Goal: Task Accomplishment & Management: Manage account settings

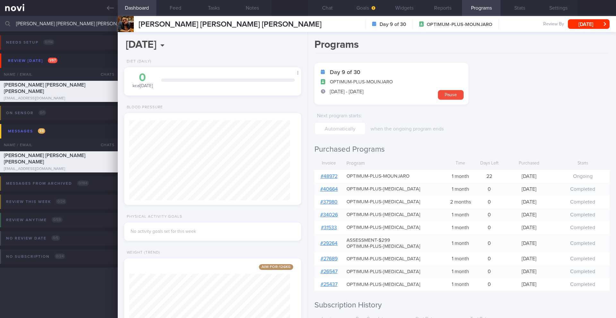
select select "9"
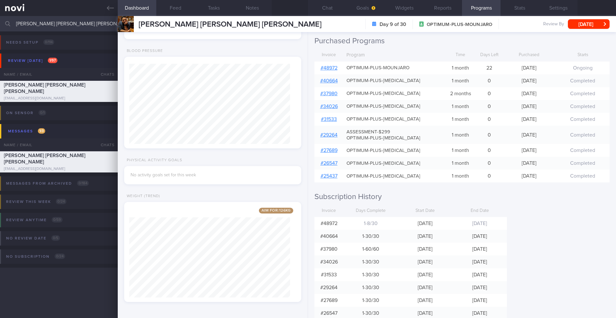
click at [78, 27] on input "hamsher Jang Bahadhur Rana Yudhishthir" at bounding box center [308, 23] width 616 height 15
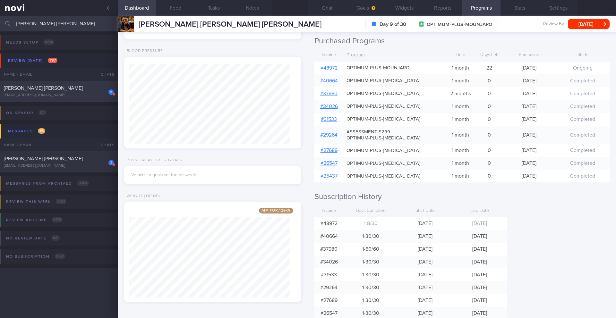
type input "[PERSON_NAME] [PERSON_NAME]"
click at [84, 94] on div "[EMAIL_ADDRESS][DOMAIN_NAME]" at bounding box center [59, 95] width 110 height 5
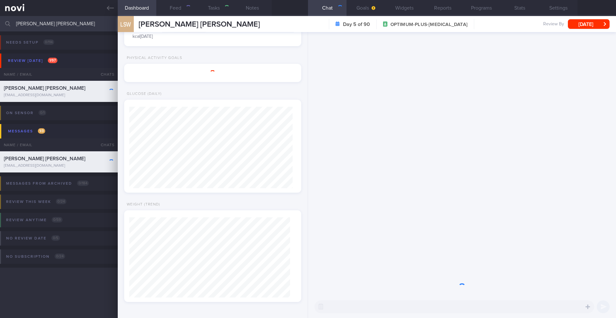
type input "29/4 KIV ARCHIVE"
type textarea "SUPPORT NEEDED: CHALLENGE: - LIFE: (22/10) chasing northern lights in a few wee…"
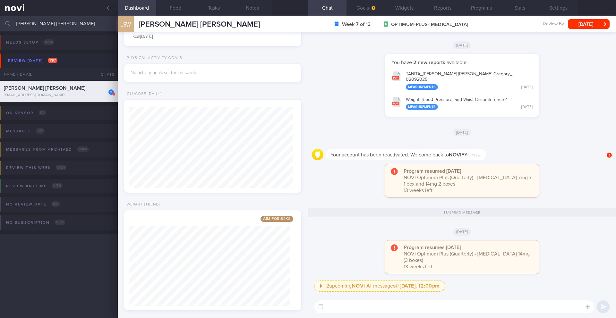
scroll to position [82, 164]
click at [471, 12] on button "Programs" at bounding box center [481, 8] width 39 height 16
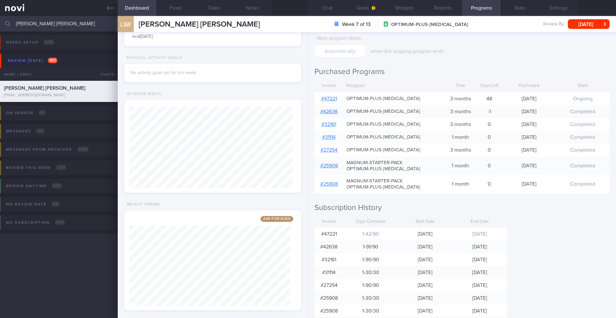
scroll to position [79, 0]
drag, startPoint x: 216, startPoint y: 24, endPoint x: 138, endPoint y: 25, distance: 78.0
click at [138, 25] on div "LSW Lui Sieu Weng Gregory Lui Sieu Weng Gregory glui2010@gmail.com" at bounding box center [189, 24] width 142 height 16
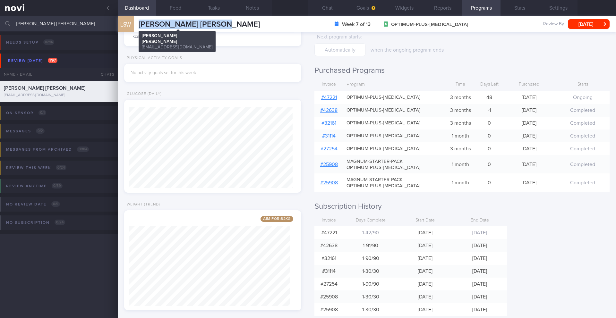
copy span "[PERSON_NAME] [PERSON_NAME]"
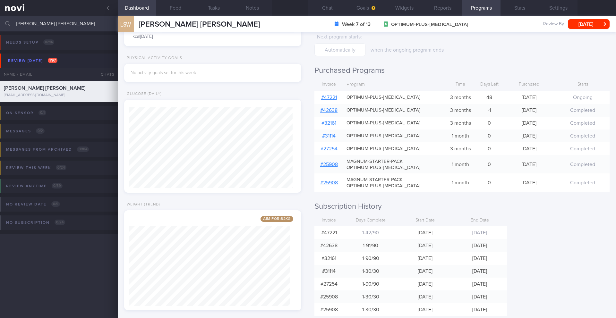
click at [55, 24] on input "[PERSON_NAME] [PERSON_NAME]" at bounding box center [308, 23] width 616 height 15
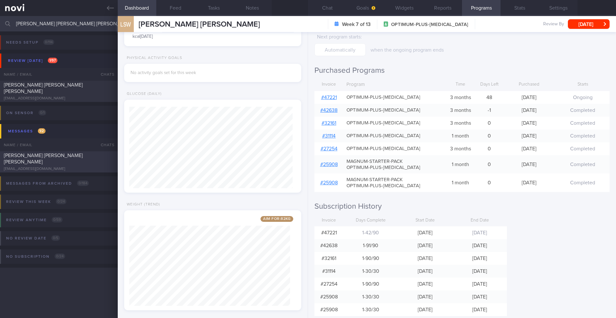
type input "[PERSON_NAME] [PERSON_NAME] [PERSON_NAME]"
click at [76, 162] on div "[PERSON_NAME] [PERSON_NAME] [PERSON_NAME]" at bounding box center [58, 158] width 108 height 13
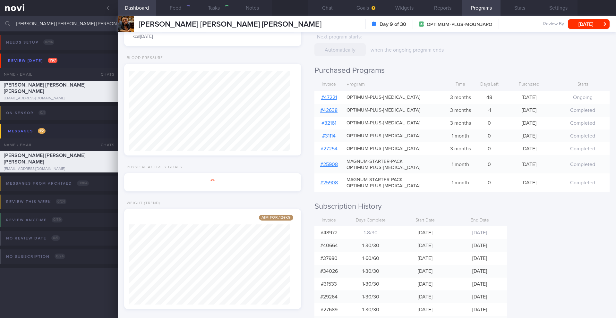
type input "14/10 Reassess nutr req"
type textarea "Prefers to be addressed as "Yudhi" SUPPORT NEEDED: Healthier options when eatin…"
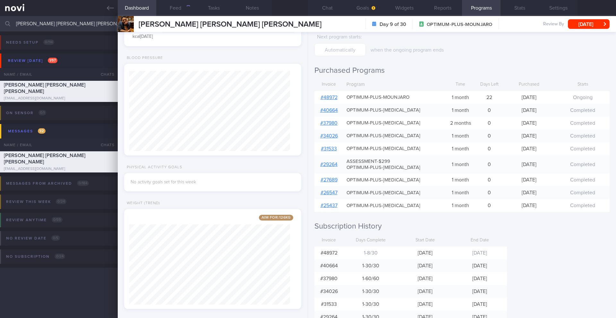
click at [93, 24] on input "[PERSON_NAME] [PERSON_NAME] [PERSON_NAME]" at bounding box center [308, 23] width 616 height 15
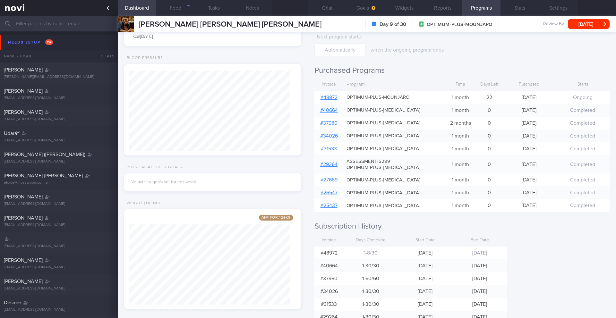
click at [115, 8] on link at bounding box center [59, 8] width 118 height 16
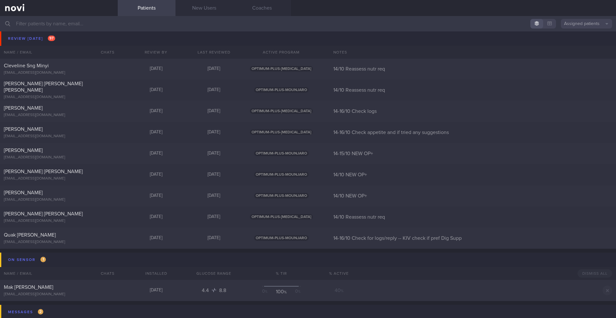
scroll to position [4181, 0]
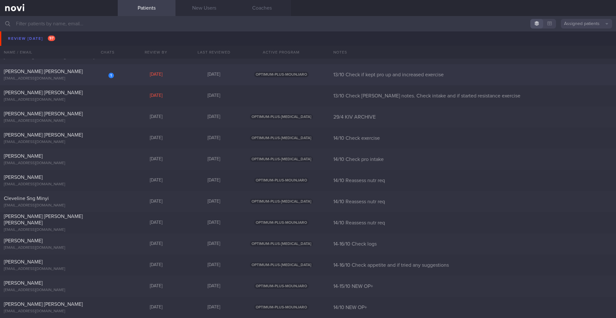
click at [72, 81] on div "[EMAIL_ADDRESS][DOMAIN_NAME]" at bounding box center [59, 78] width 110 height 5
select select "9"
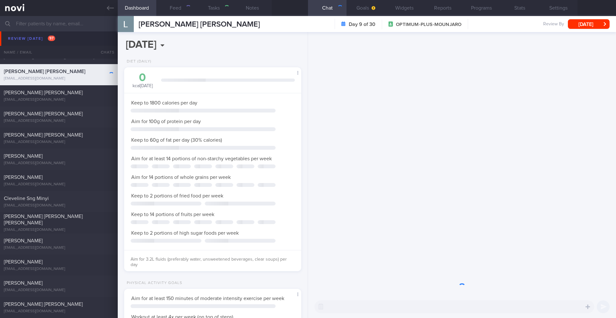
scroll to position [80, 161]
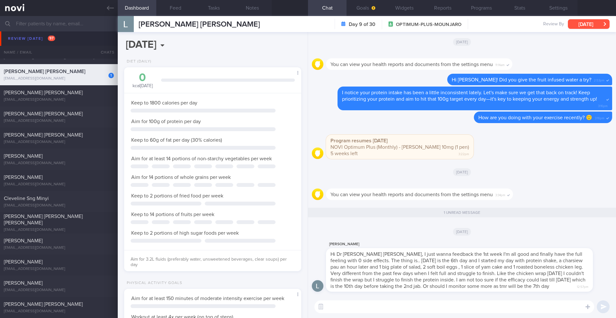
click at [575, 22] on button "Mon, 13 Oct" at bounding box center [589, 24] width 42 height 10
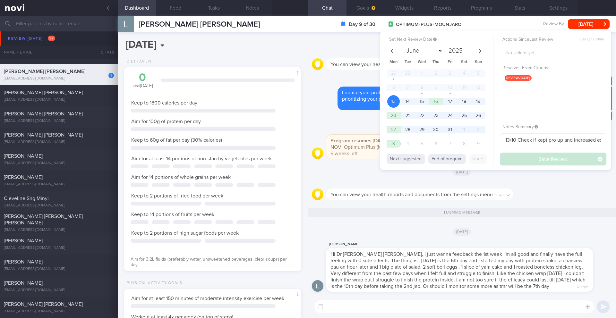
click at [343, 189] on div "You can view your health reports and documents from the settings menu 3:34pm" at bounding box center [419, 195] width 187 height 12
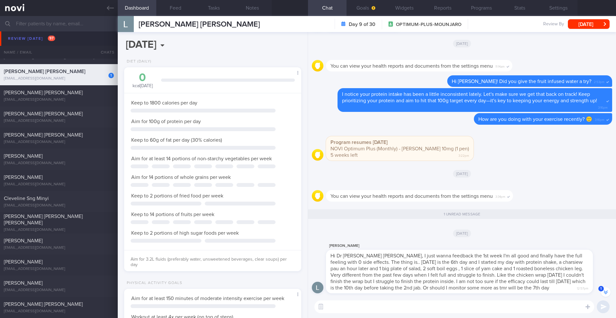
scroll to position [0, 0]
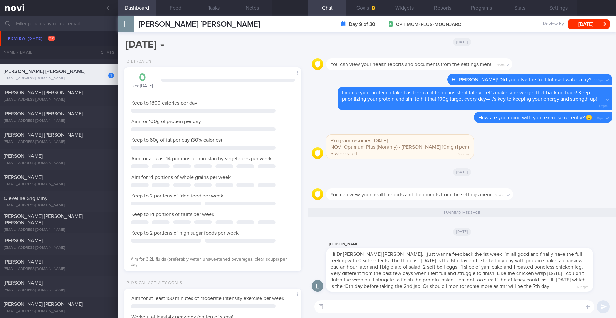
click at [321, 310] on button "button" at bounding box center [321, 307] width 12 height 12
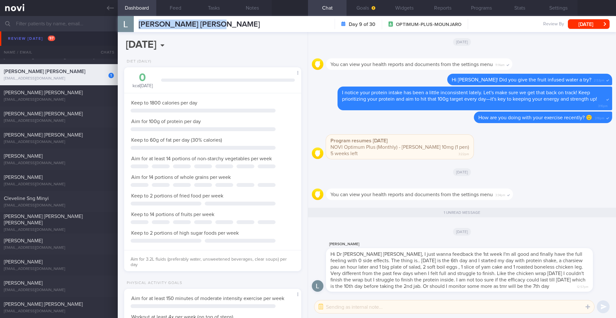
drag, startPoint x: 228, startPoint y: 26, endPoint x: 138, endPoint y: 23, distance: 90.6
click at [138, 23] on div "LOUIS LYE HAN HSIANG LOUIS LYE HAN HSIANG itsmelouis@gmail.com Day 9 of 30 OPTI…" at bounding box center [367, 24] width 498 height 16
copy span "[PERSON_NAME] [PERSON_NAME]"
click at [472, 13] on button "Programs" at bounding box center [481, 8] width 39 height 16
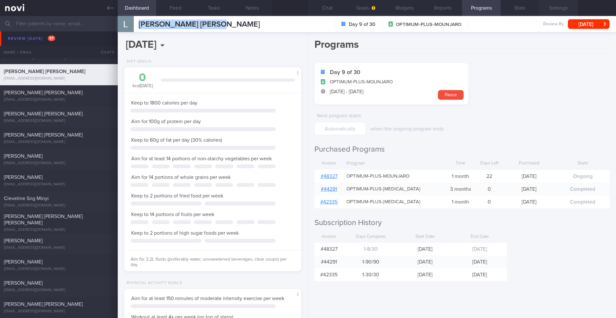
click at [554, 9] on button "Settings" at bounding box center [558, 8] width 39 height 16
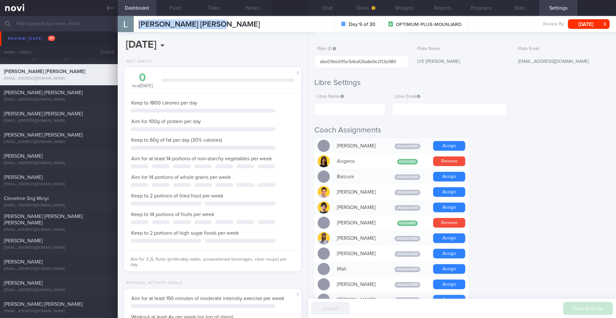
scroll to position [213, 0]
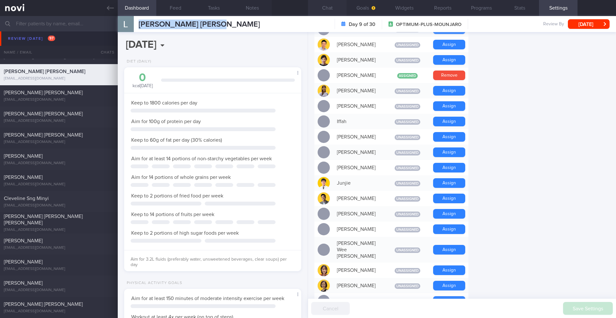
click at [329, 5] on button "Chat" at bounding box center [327, 8] width 39 height 16
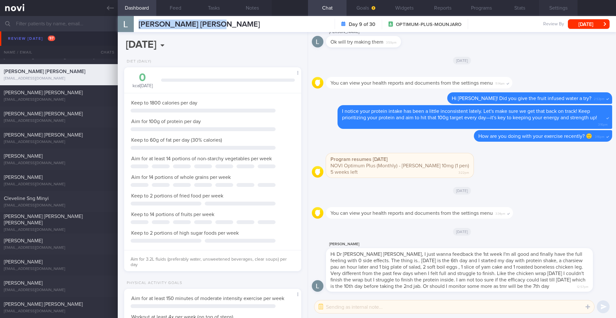
click at [555, 7] on button "Settings" at bounding box center [558, 8] width 39 height 16
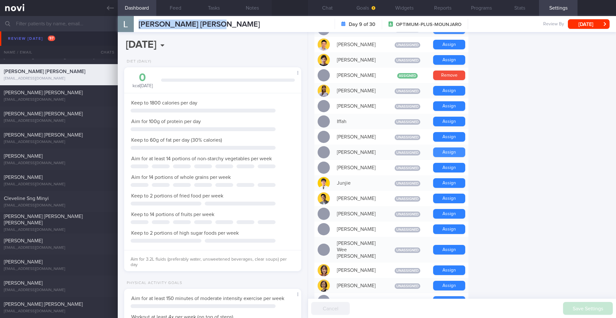
click at [446, 154] on button "Assign" at bounding box center [449, 153] width 32 height 10
click at [325, 6] on button "Chat" at bounding box center [327, 8] width 39 height 16
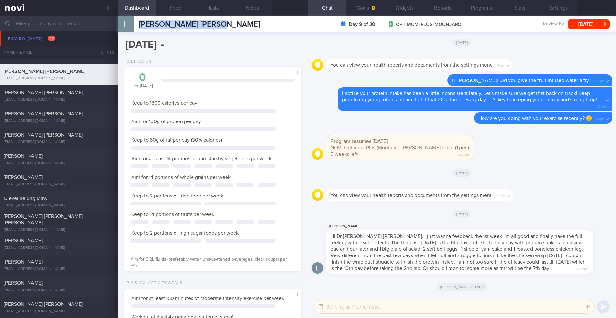
click at [320, 306] on button "button" at bounding box center [321, 307] width 12 height 12
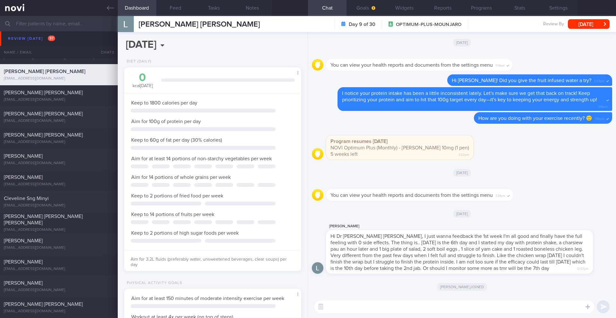
click at [335, 306] on textarea at bounding box center [455, 307] width 280 height 13
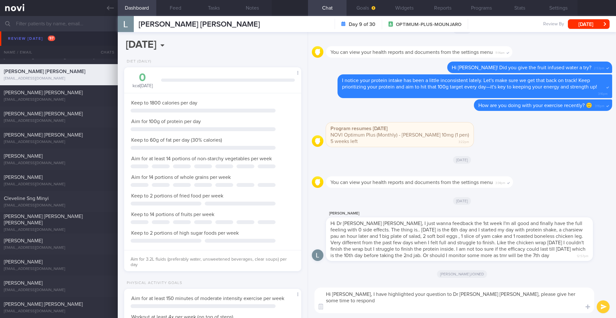
drag, startPoint x: 355, startPoint y: 309, endPoint x: 430, endPoint y: 312, distance: 75.2
click at [430, 312] on textarea "Hi Louis, I have highlighted your question to Dr Sue Anne, please give her some…" at bounding box center [455, 301] width 280 height 26
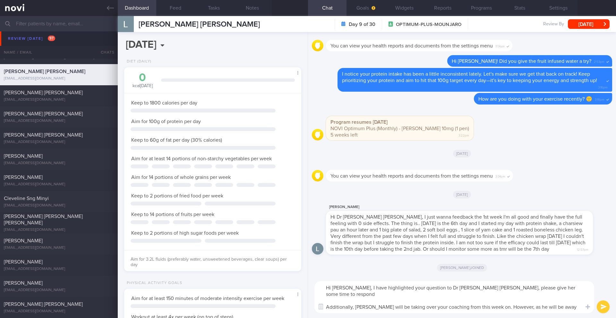
drag, startPoint x: 456, startPoint y: 308, endPoint x: 443, endPoint y: 308, distance: 13.2
click at [443, 308] on textarea "Hi Louis, I have highlighted your question to Dr Sue Anne, please give her some…" at bounding box center [455, 297] width 280 height 32
type textarea "Hi Louis, I have highlighted your question to Dr Sue Anne, please give her some…"
click at [606, 306] on button "submit" at bounding box center [603, 307] width 13 height 13
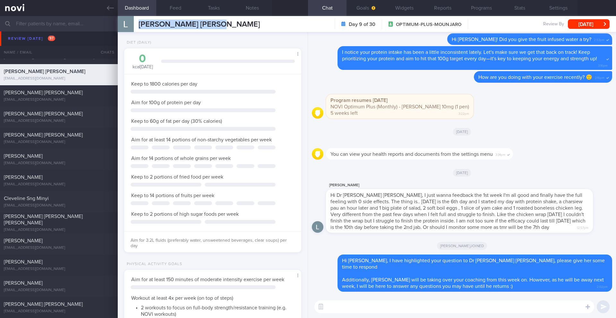
drag, startPoint x: 215, startPoint y: 23, endPoint x: 137, endPoint y: 24, distance: 78.6
click at [137, 24] on div "LOUIS LYE HAN HSIANG LOUIS LYE HAN HSIANG itsmelouis@gmail.com Day 9 of 30 OPTI…" at bounding box center [367, 24] width 498 height 16
copy span "[PERSON_NAME] [PERSON_NAME]"
click at [592, 21] on button "Mon, 13 Oct" at bounding box center [589, 24] width 42 height 10
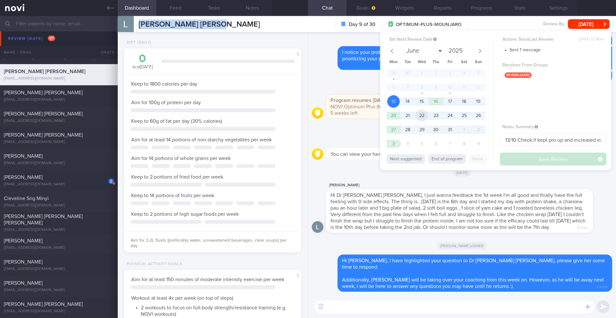
click at [423, 118] on span "22" at bounding box center [422, 115] width 13 height 13
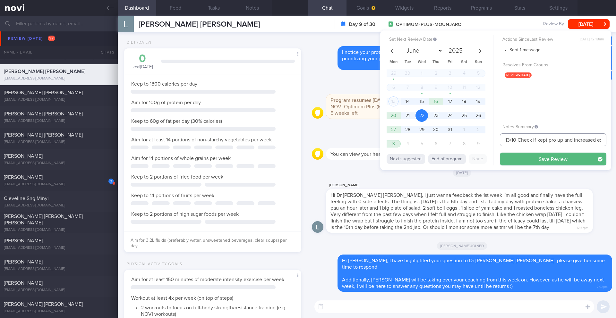
drag, startPoint x: 510, startPoint y: 141, endPoint x: 496, endPoint y: 141, distance: 13.8
click at [496, 141] on div "Set Next Review Date 22 Oct 2025 June July August September October November De…" at bounding box center [495, 100] width 231 height 140
click at [508, 155] on button "Save Review" at bounding box center [553, 159] width 107 height 13
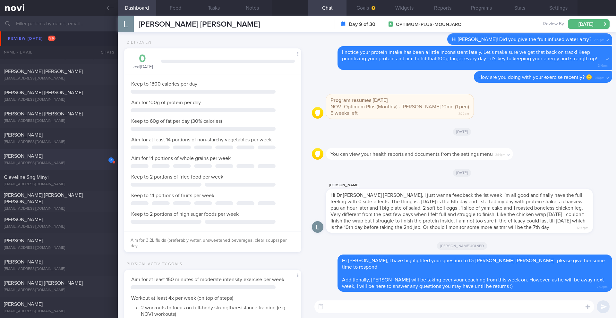
click at [84, 164] on div "[EMAIL_ADDRESS][DOMAIN_NAME]" at bounding box center [59, 163] width 110 height 5
type input "14/10 Reassess nutr req"
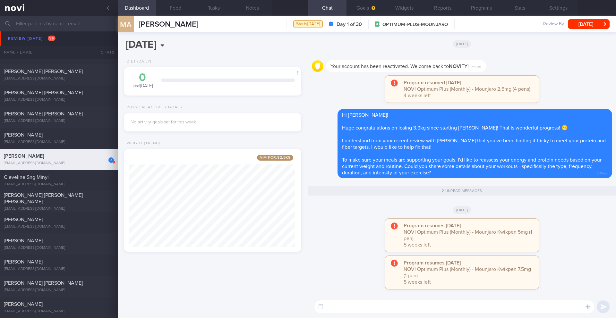
scroll to position [92, 166]
drag, startPoint x: 203, startPoint y: 24, endPoint x: 138, endPoint y: 23, distance: 64.5
click at [138, 23] on div "MA MADHOK ADITI MADHOK ADITI aditimadhok@protonmail.com Starts today Day 1 of 3…" at bounding box center [367, 24] width 498 height 16
copy span "[PERSON_NAME]"
click at [484, 9] on button "Programs" at bounding box center [481, 8] width 39 height 16
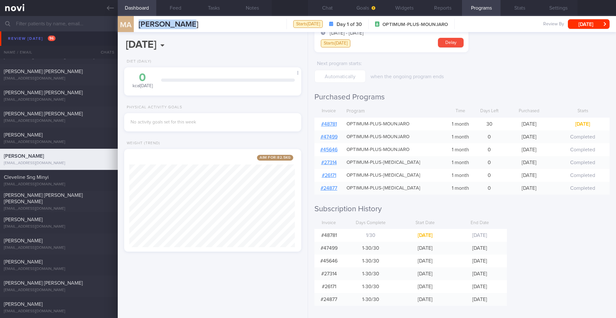
scroll to position [63, 0]
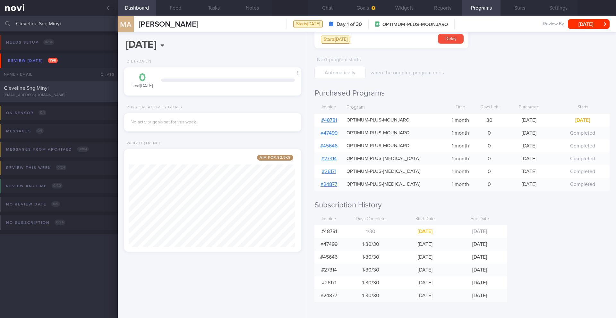
click at [56, 91] on div "Cleveline Sng Minyi" at bounding box center [58, 88] width 108 height 6
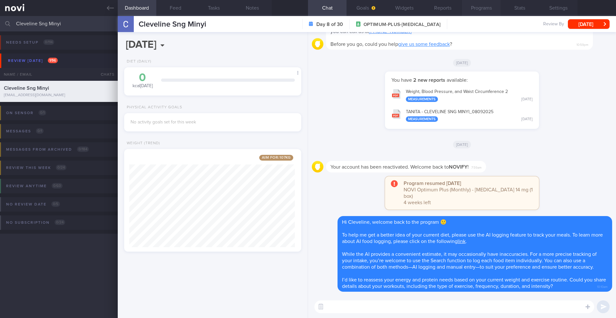
scroll to position [92, 166]
click at [488, 9] on button "Programs" at bounding box center [481, 8] width 39 height 16
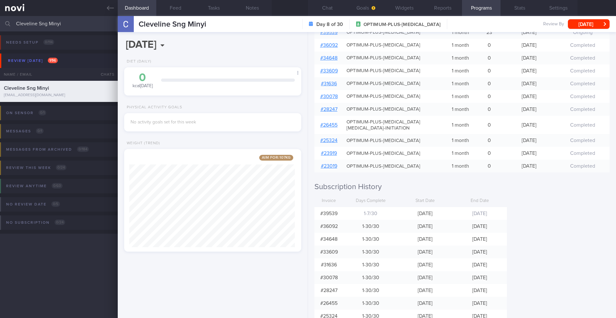
scroll to position [255, 0]
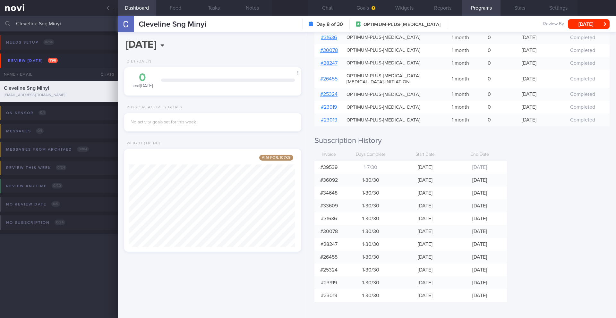
click at [47, 26] on input "Cleveline Sng Minyi" at bounding box center [308, 23] width 616 height 15
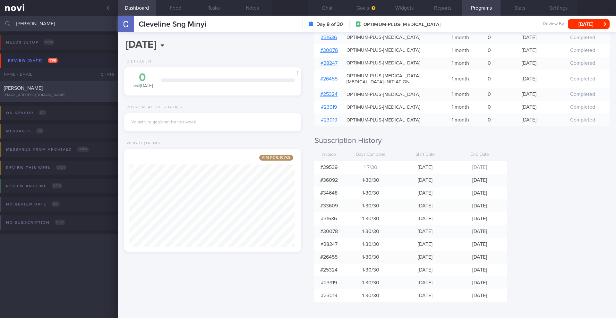
type input "[PERSON_NAME]"
click at [62, 96] on div "[EMAIL_ADDRESS][DOMAIN_NAME]" at bounding box center [59, 95] width 110 height 5
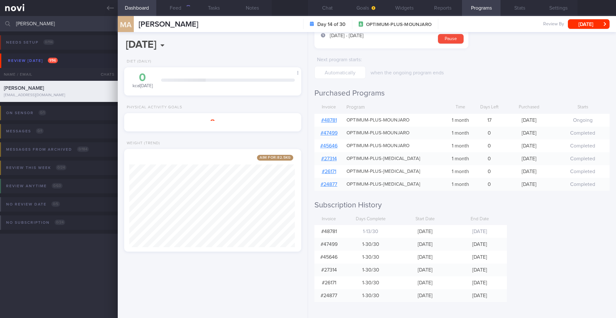
scroll to position [56, 0]
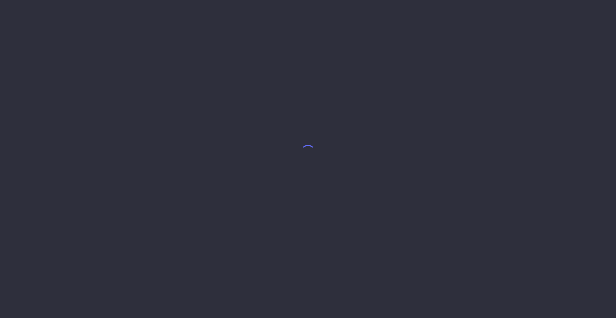
select select "9"
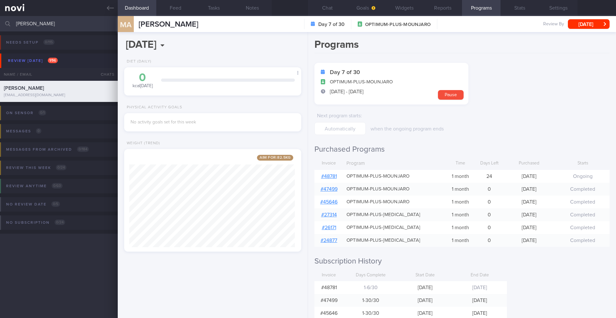
scroll to position [92, 166]
click at [54, 24] on input "[PERSON_NAME]" at bounding box center [308, 23] width 616 height 15
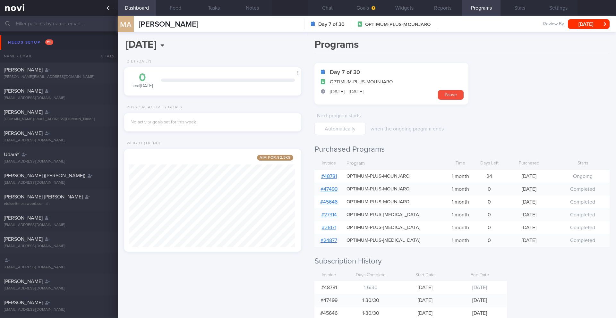
click at [108, 9] on icon at bounding box center [110, 8] width 7 height 4
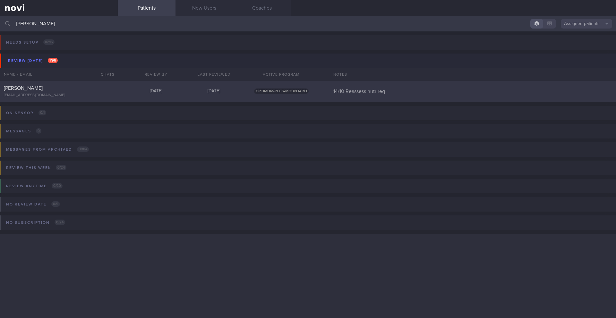
type input "[PERSON_NAME]"
click at [127, 97] on div "[PERSON_NAME] [EMAIL_ADDRESS][DOMAIN_NAME] [DATE] [DATE] OPTIMUM-PLUS-MOUNJARO …" at bounding box center [308, 91] width 616 height 21
select select "9"
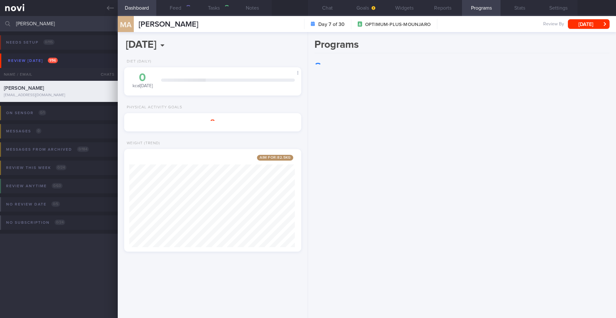
scroll to position [92, 166]
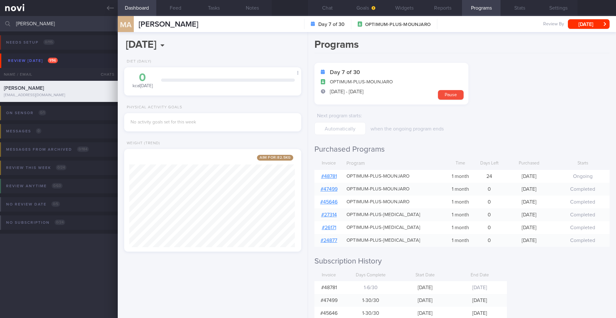
click at [47, 22] on input "[PERSON_NAME]" at bounding box center [308, 23] width 616 height 15
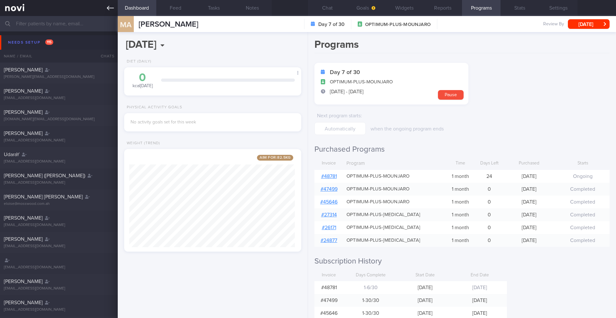
click at [109, 10] on icon at bounding box center [110, 7] width 7 height 7
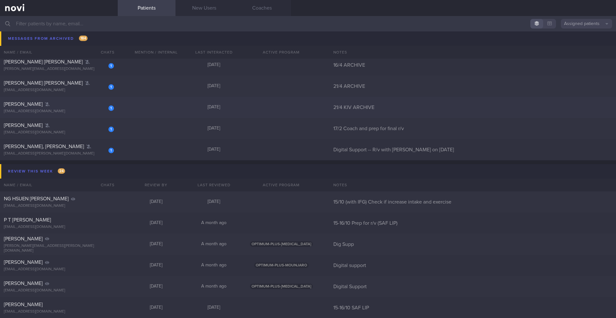
scroll to position [8376, 0]
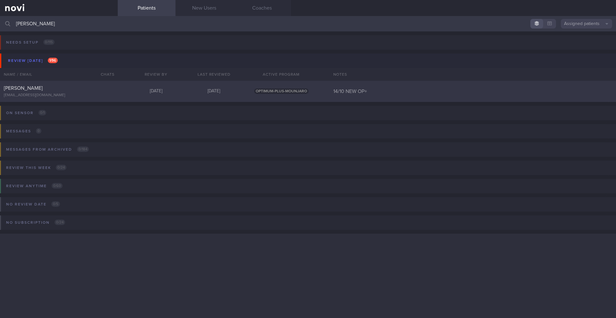
type input "[PERSON_NAME]"
click at [100, 88] on div at bounding box center [107, 87] width 14 height 4
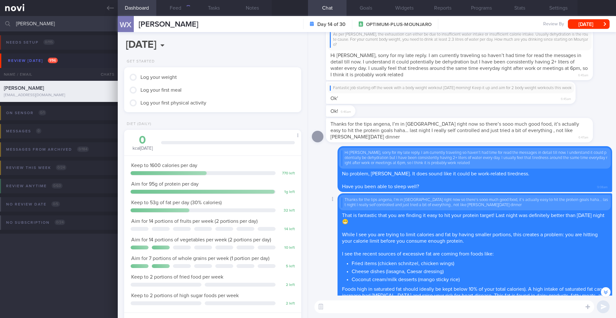
scroll to position [0, 0]
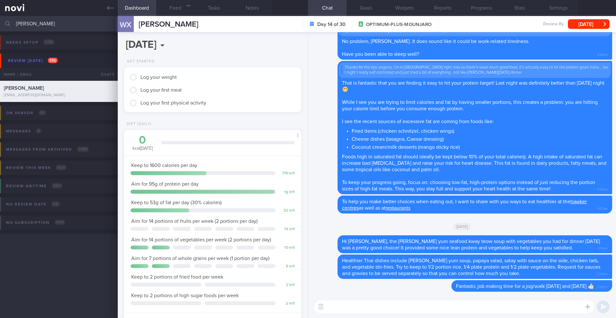
click at [411, 310] on textarea at bounding box center [455, 307] width 280 height 13
click at [176, 9] on button "Feed 3013" at bounding box center [175, 8] width 39 height 16
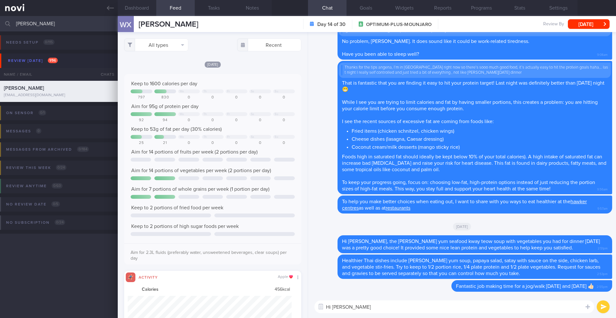
click at [361, 310] on textarea "Hi [PERSON_NAME]" at bounding box center [455, 307] width 280 height 13
type textarea "Hi [PERSON_NAME],"
click at [164, 47] on button "All types" at bounding box center [156, 45] width 64 height 13
click at [159, 65] on button "Activity" at bounding box center [157, 67] width 64 height 10
checkbox input "false"
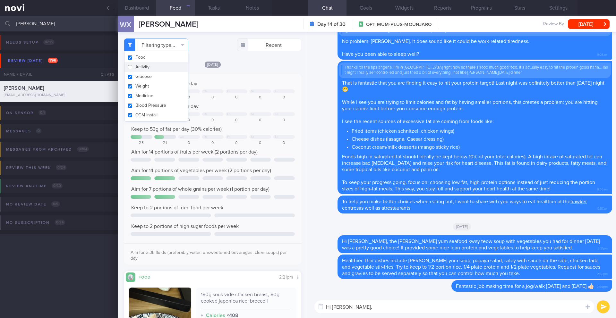
click at [264, 108] on div "Aim for 95g of protein per day" at bounding box center [213, 106] width 164 height 6
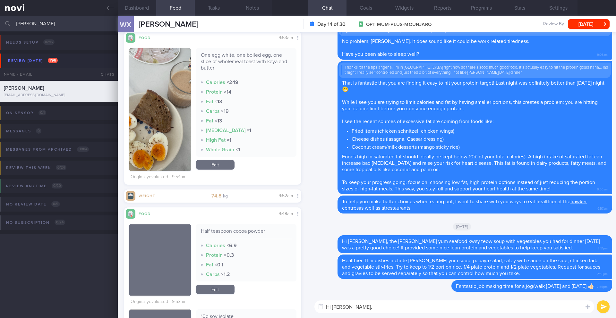
scroll to position [420, 0]
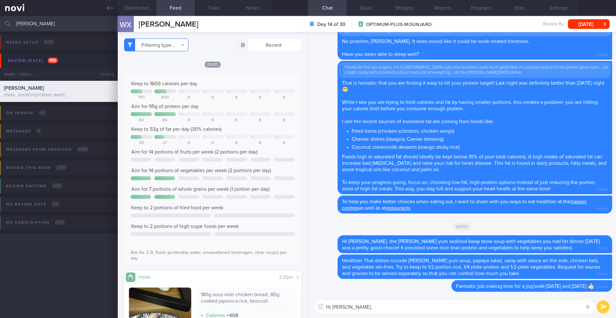
click at [167, 45] on button "Filtering type..." at bounding box center [156, 45] width 64 height 13
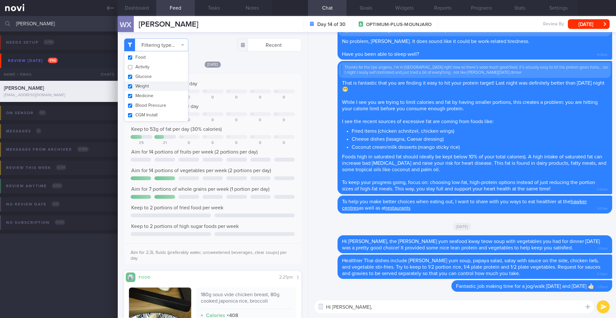
click at [152, 86] on button "Weight" at bounding box center [157, 87] width 64 height 10
click at [243, 86] on div "Keep to 1600 calories per day" at bounding box center [213, 84] width 164 height 6
checkbox input "false"
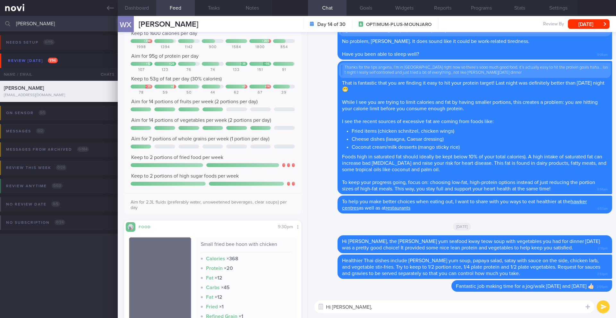
scroll to position [320857, 320786]
click at [52, 21] on input "[PERSON_NAME]" at bounding box center [308, 23] width 616 height 15
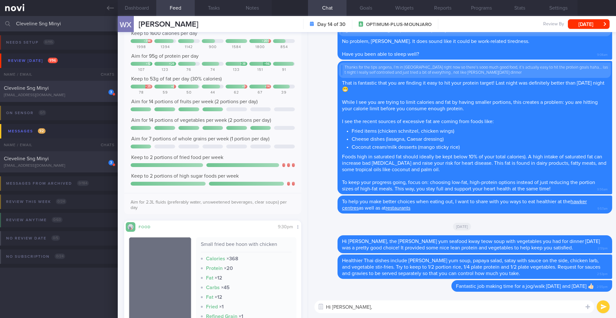
type input "Cleveline Sng Minyi"
click at [68, 95] on div "[EMAIL_ADDRESS][DOMAIN_NAME]" at bounding box center [59, 95] width 110 height 5
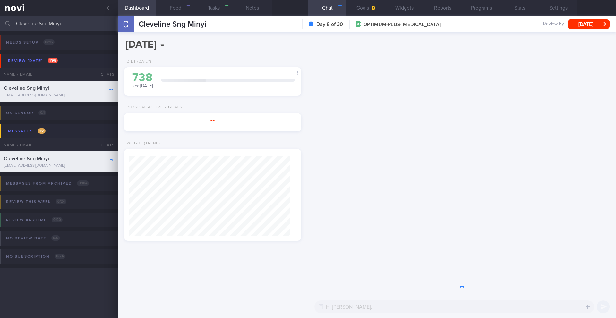
type input "14/10 Reassess nutr req"
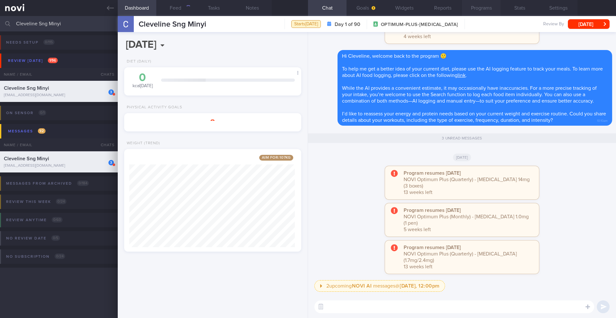
scroll to position [92, 166]
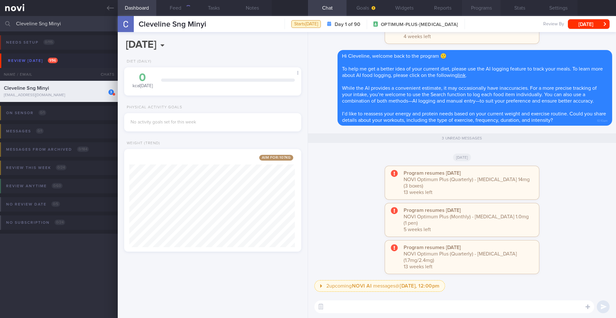
click at [486, 5] on button "Programs" at bounding box center [481, 8] width 39 height 16
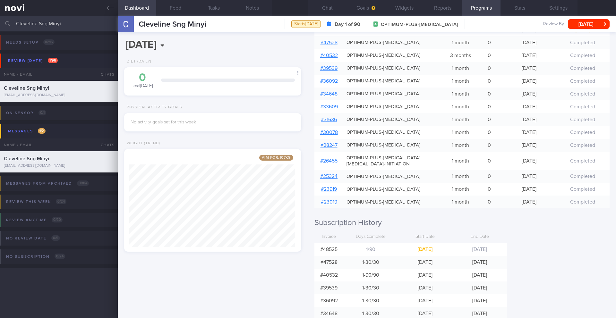
scroll to position [200, 0]
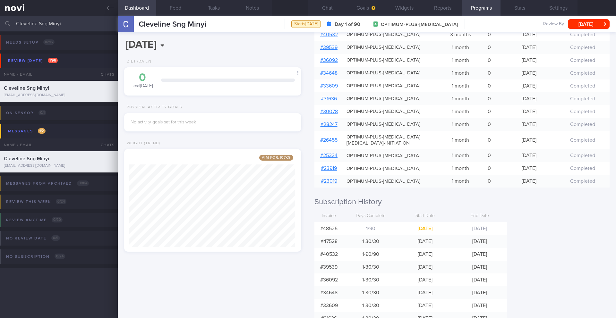
click at [45, 25] on input "Cleveline Sng Minyi" at bounding box center [308, 23] width 616 height 15
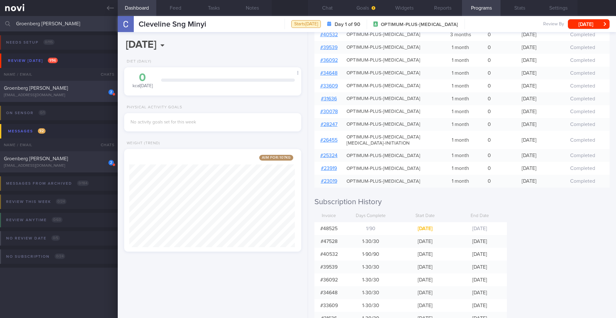
type input "Groenberg [PERSON_NAME]"
click at [69, 94] on div "[EMAIL_ADDRESS][DOMAIN_NAME]" at bounding box center [59, 95] width 110 height 5
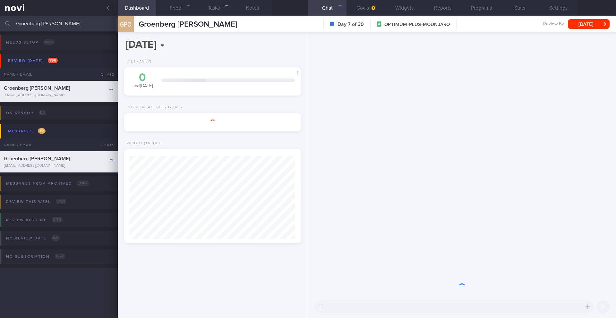
type input "As needed"
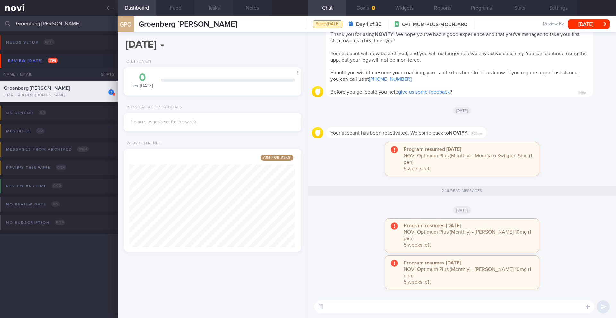
scroll to position [92, 166]
click at [482, 12] on button "Programs" at bounding box center [481, 8] width 39 height 16
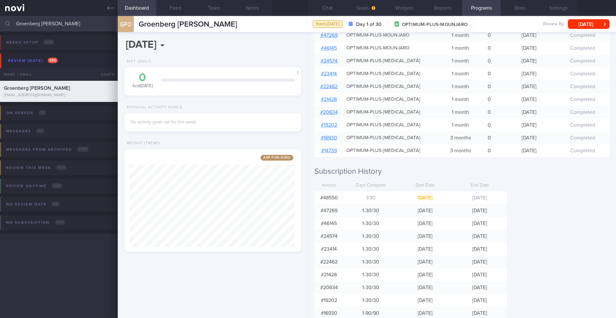
scroll to position [172, 0]
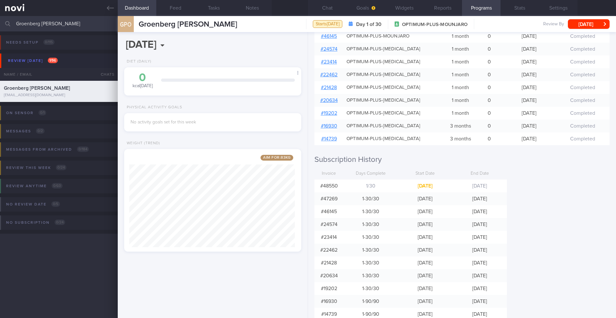
click at [65, 17] on input "Groenberg [PERSON_NAME]" at bounding box center [308, 23] width 616 height 15
click at [64, 18] on input "Groenberg [PERSON_NAME]" at bounding box center [308, 23] width 616 height 15
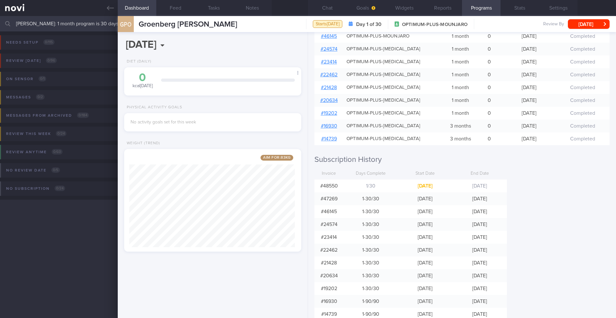
click at [63, 22] on input "[PERSON_NAME]: 1 month program is 30 days so 5 weeks – 4 weeks = 28 days (inclu…" at bounding box center [308, 23] width 616 height 15
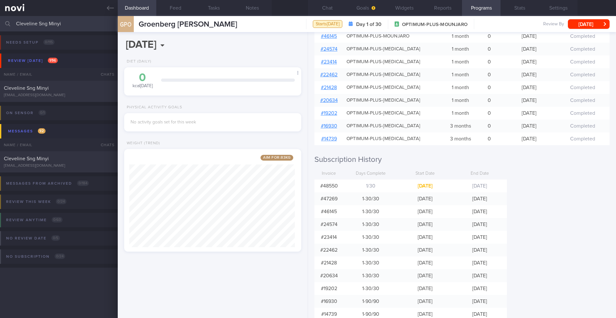
type input "Cleveline Sng Minyi"
click at [83, 91] on div "Cleveline Sng Minyi [EMAIL_ADDRESS][DOMAIN_NAME]" at bounding box center [59, 91] width 118 height 13
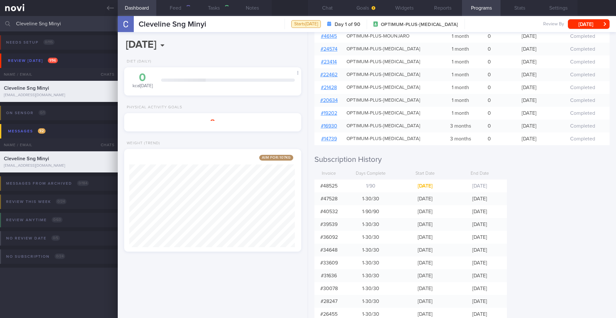
type input "14/10 Reassess nutr req"
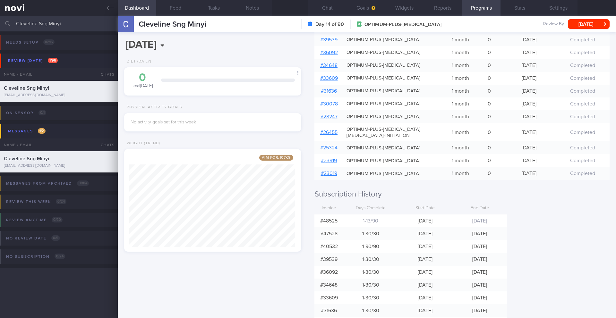
scroll to position [204, 0]
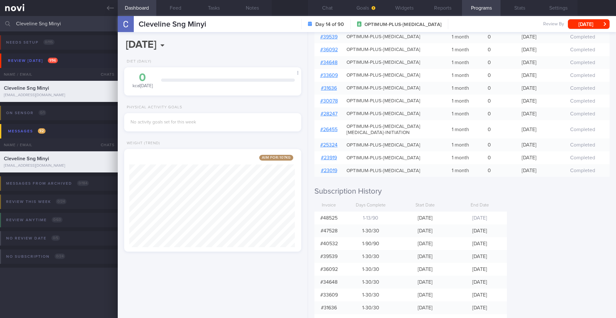
click at [63, 26] on input "Cleveline Sng Minyi" at bounding box center [308, 23] width 616 height 15
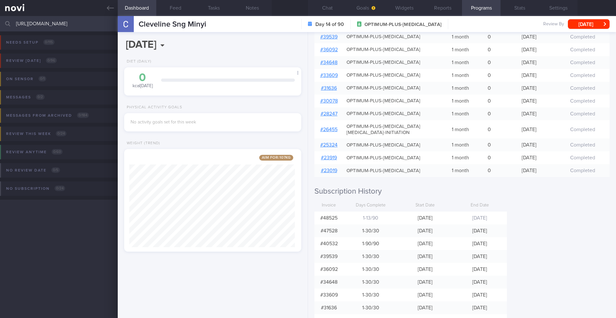
click at [95, 25] on input "[URL][DOMAIN_NAME]" at bounding box center [308, 23] width 616 height 15
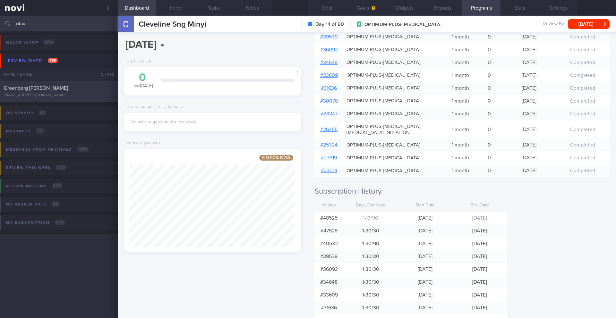
type input "olavi"
click at [81, 95] on div "[EMAIL_ADDRESS][DOMAIN_NAME]" at bounding box center [59, 95] width 110 height 5
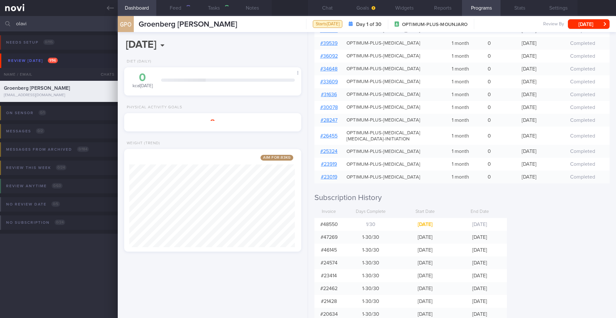
type input "As needed"
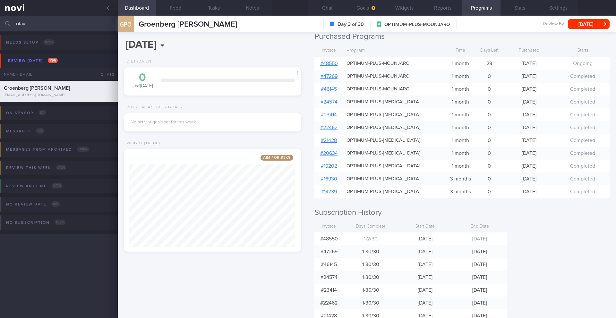
scroll to position [101, 0]
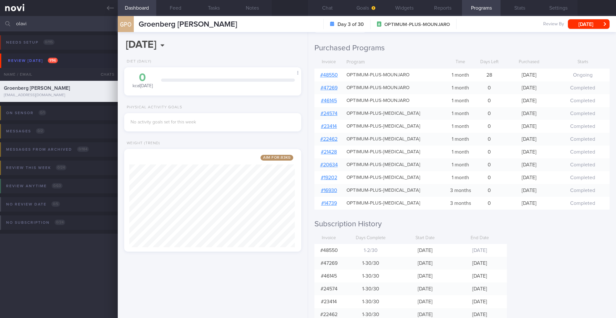
click at [46, 27] on input "olavi" at bounding box center [308, 23] width 616 height 15
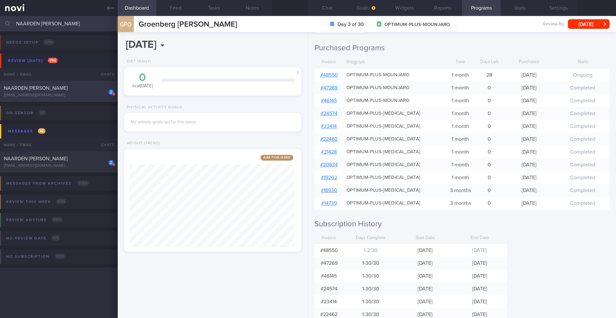
type input "NAARDEN [PERSON_NAME]"
click at [54, 96] on div "[EMAIL_ADDRESS][DOMAIN_NAME]" at bounding box center [59, 95] width 110 height 5
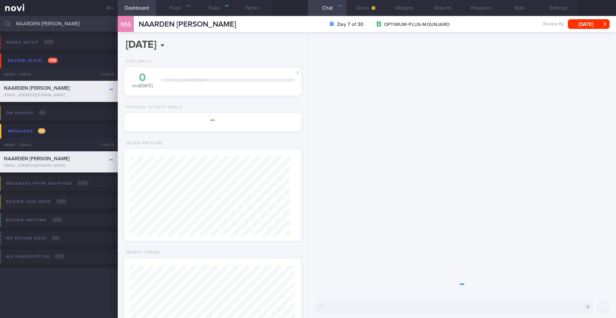
type input "14/4: Check logs, [PERSON_NAME]'s notes and coach"
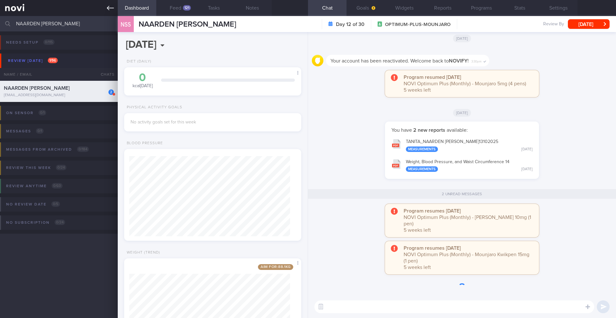
scroll to position [0, 0]
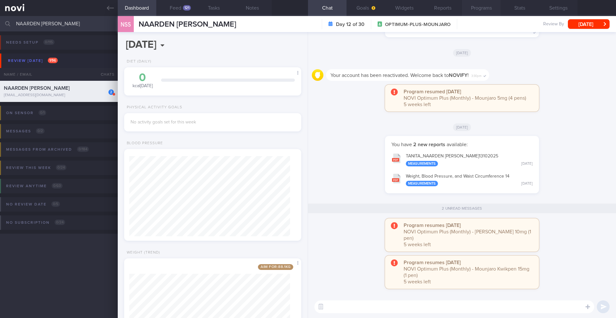
click at [473, 8] on button "Programs" at bounding box center [481, 8] width 39 height 16
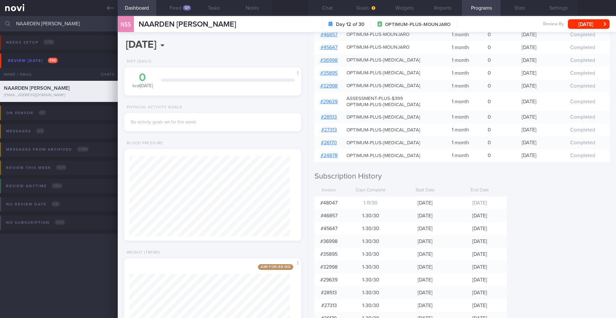
scroll to position [190, 0]
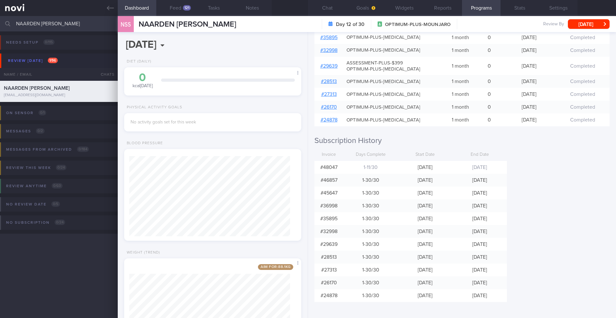
click at [67, 22] on input "NAARDEN [PERSON_NAME]" at bounding box center [308, 23] width 616 height 15
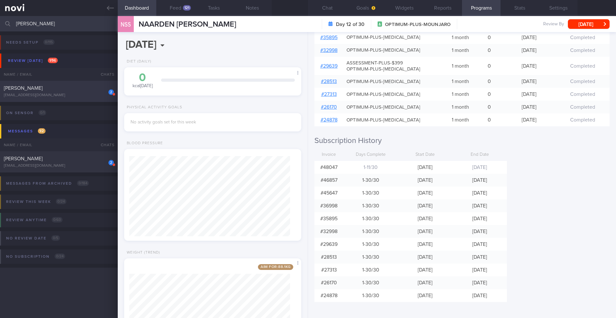
type input "[PERSON_NAME]"
click at [65, 96] on div "[EMAIL_ADDRESS][DOMAIN_NAME]" at bounding box center [59, 95] width 110 height 5
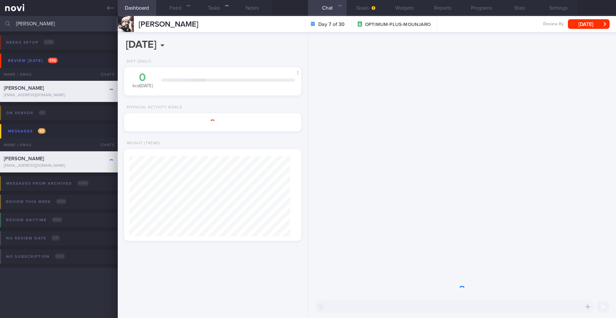
type input "12/3 KIV ARCHIVE"
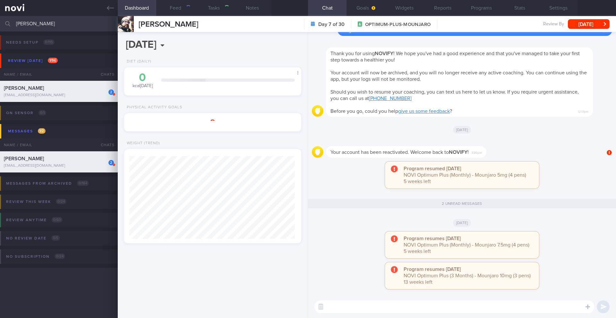
scroll to position [92, 166]
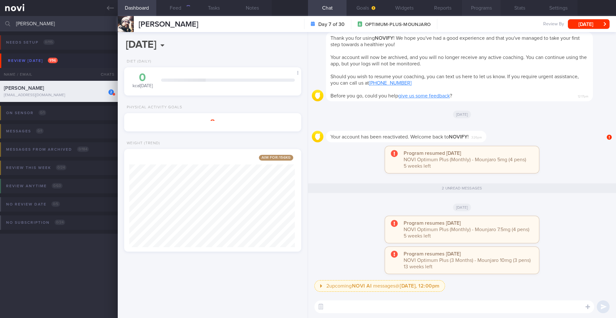
click at [484, 10] on button "Programs" at bounding box center [481, 8] width 39 height 16
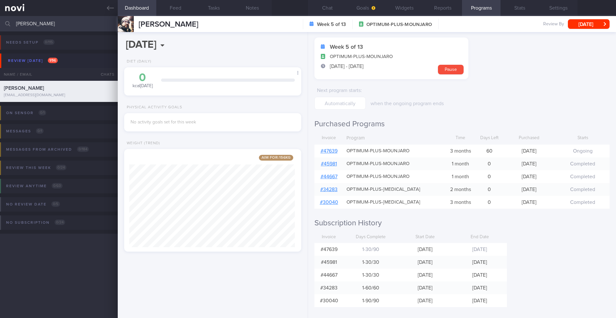
scroll to position [30, 0]
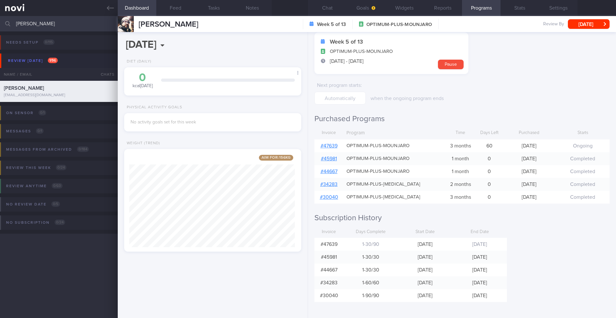
click at [40, 23] on input "[PERSON_NAME]" at bounding box center [308, 23] width 616 height 15
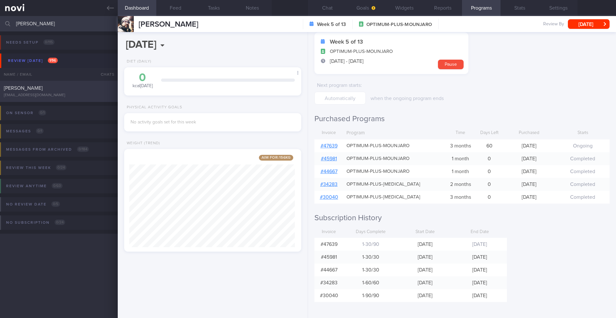
type input "[PERSON_NAME]"
click at [62, 92] on div "[PERSON_NAME] [EMAIL_ADDRESS][DOMAIN_NAME]" at bounding box center [59, 91] width 118 height 13
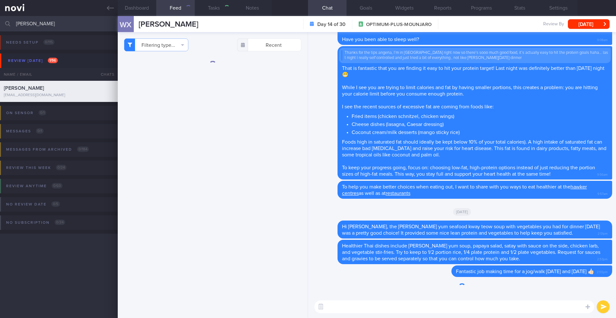
type input "14/10 NEW OP+"
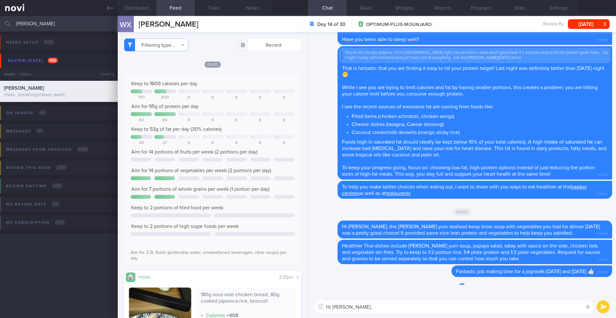
click at [366, 307] on textarea "Hi [PERSON_NAME]," at bounding box center [455, 307] width 280 height 13
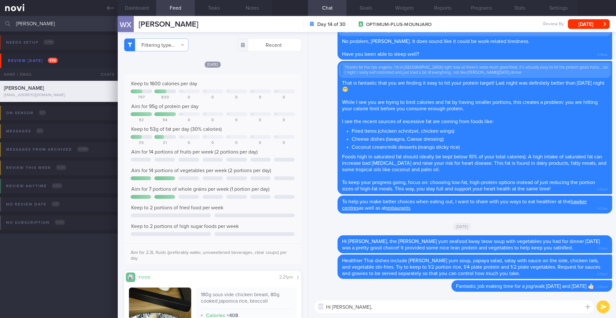
click at [385, 313] on textarea "Hi [PERSON_NAME]," at bounding box center [455, 307] width 280 height 13
click at [248, 6] on button "Notes" at bounding box center [252, 8] width 39 height 16
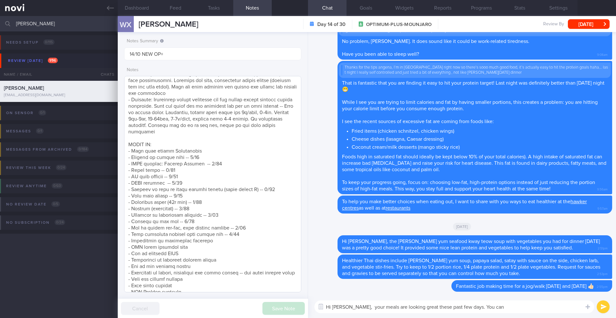
scroll to position [229, 0]
drag, startPoint x: 492, startPoint y: 308, endPoint x: 461, endPoint y: 309, distance: 30.5
click at [461, 309] on textarea "Hi [PERSON_NAME], your meals are looking great these past few days. You can" at bounding box center [455, 307] width 280 height 13
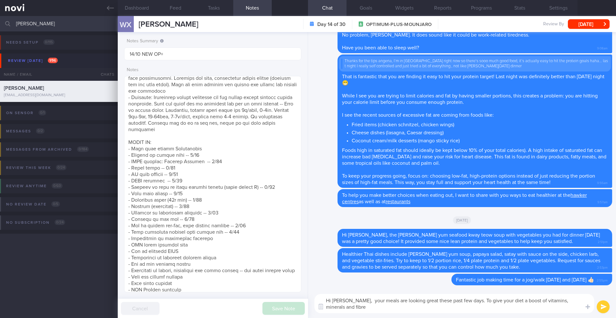
scroll to position [0, 0]
click at [139, 12] on button "Dashboard" at bounding box center [137, 8] width 39 height 16
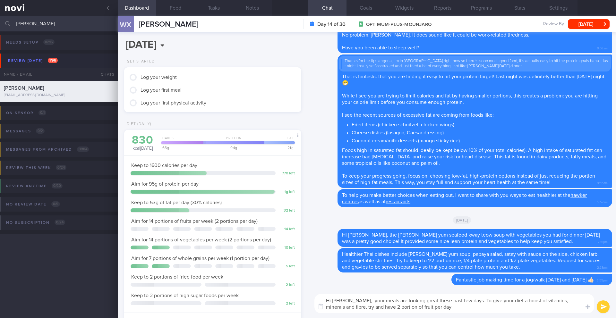
scroll to position [90, 161]
click at [184, 11] on button "Feed" at bounding box center [175, 8] width 39 height 16
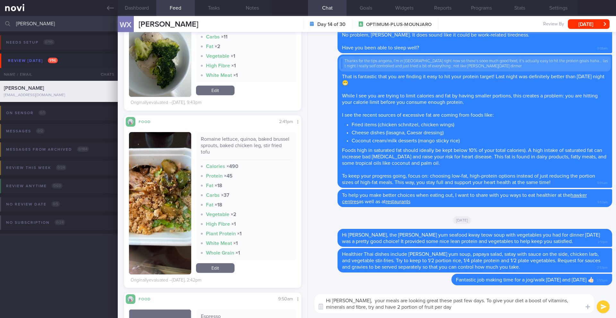
scroll to position [1339, 0]
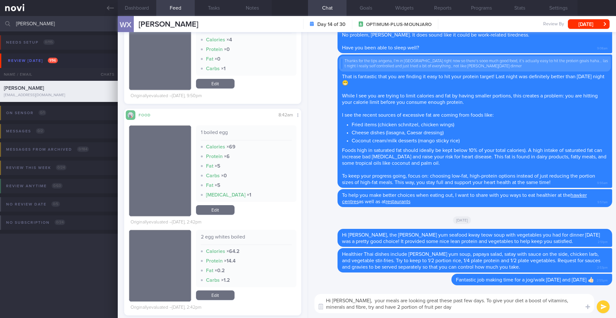
click at [460, 302] on textarea "Hi [PERSON_NAME], your meals are looking great these past few days. To give you…" at bounding box center [455, 303] width 280 height 19
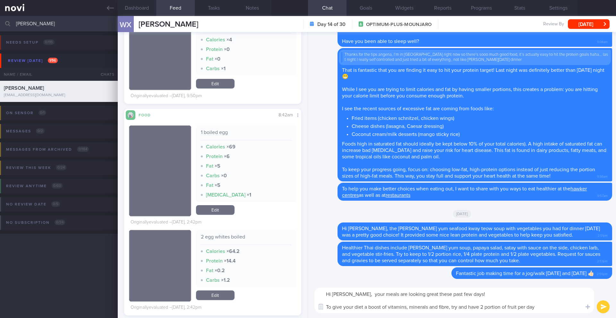
click at [503, 309] on textarea "Hi [PERSON_NAME], your meals are looking great these past few days! To give you…" at bounding box center [455, 301] width 280 height 26
click at [502, 309] on textarea "Hi [PERSON_NAME], your meals are looking great these past few days! To give you…" at bounding box center [455, 301] width 280 height 26
drag, startPoint x: 551, startPoint y: 308, endPoint x: 299, endPoint y: 286, distance: 253.5
click at [297, 286] on div "Dashboard Feed Tasks Notes Chat Goals Widgets Reports Programs Stats Settings W…" at bounding box center [367, 167] width 498 height 302
paste textarea "! Your meals are looking great these past few days! To give your diet a powerfu…"
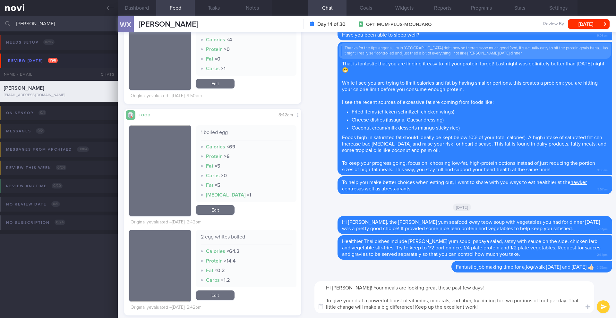
click at [466, 290] on textarea "Hi [PERSON_NAME]! Your meals are looking great these past few days! To give you…" at bounding box center [455, 297] width 280 height 32
drag, startPoint x: 413, startPoint y: 308, endPoint x: 570, endPoint y: 301, distance: 156.8
click at [570, 301] on textarea "Hi [PERSON_NAME]! Your meals are looking great these past few days 🙂 To give yo…" at bounding box center [455, 297] width 280 height 32
drag, startPoint x: 571, startPoint y: 301, endPoint x: 572, endPoint y: 306, distance: 4.2
click at [572, 306] on textarea "Hi [PERSON_NAME]! Your meals are looking great these past few days 🙂 To give yo…" at bounding box center [455, 297] width 280 height 32
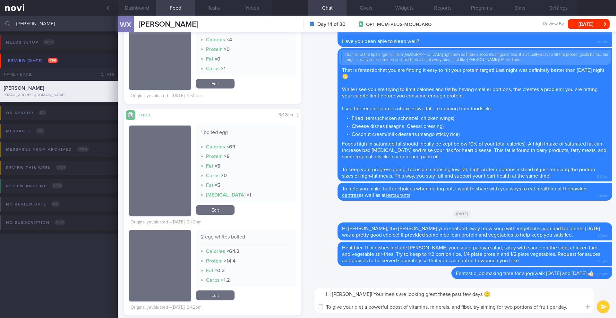
type textarea "Hi [PERSON_NAME]! Your meals are looking great these past few days 🙂 To give yo…"
click at [601, 309] on button "submit" at bounding box center [603, 307] width 13 height 13
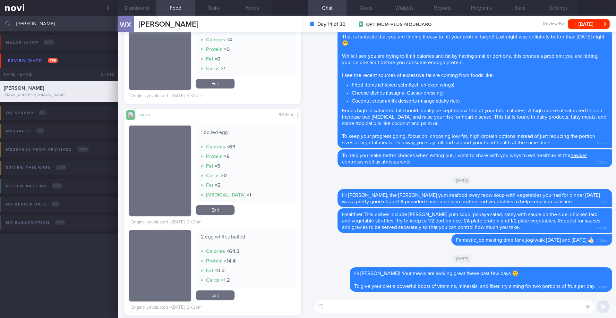
click at [361, 309] on textarea at bounding box center [455, 307] width 280 height 13
type textarea "Your exercise has also been consistent despite the travelling. Keep up the grea…"
click at [600, 308] on button "submit" at bounding box center [603, 307] width 13 height 13
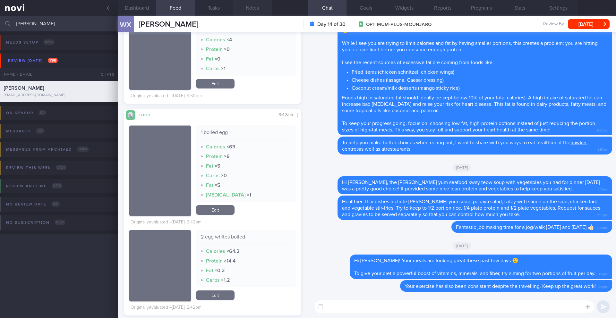
click at [256, 10] on button "Notes" at bounding box center [252, 8] width 39 height 16
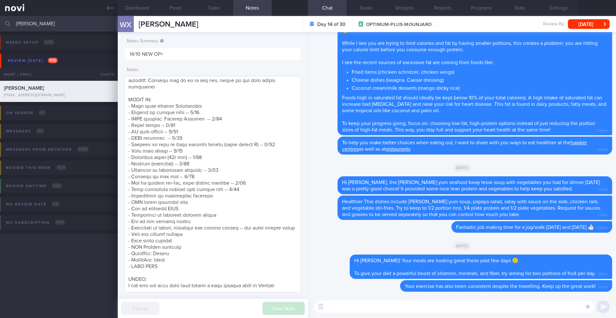
scroll to position [285, 0]
click at [581, 293] on label at bounding box center [579, 287] width 13 height 13
click at [0, 0] on input "file" at bounding box center [0, 0] width 0 height 0
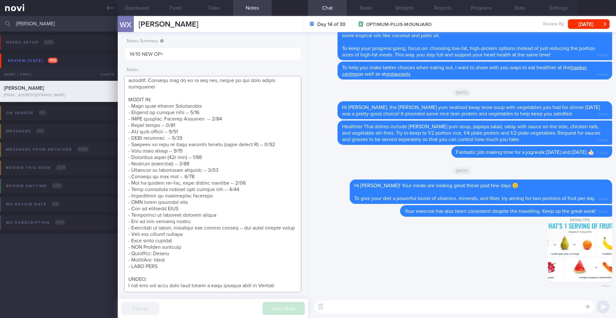
click at [176, 228] on textarea at bounding box center [212, 184] width 177 height 217
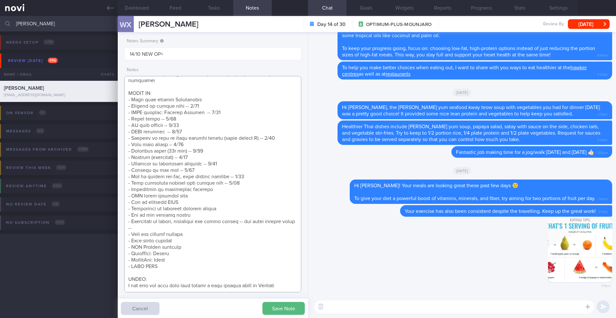
drag, startPoint x: 164, startPoint y: 227, endPoint x: 127, endPoint y: 224, distance: 37.1
click at [127, 224] on textarea at bounding box center [212, 184] width 177 height 217
click at [239, 183] on textarea at bounding box center [212, 184] width 177 height 217
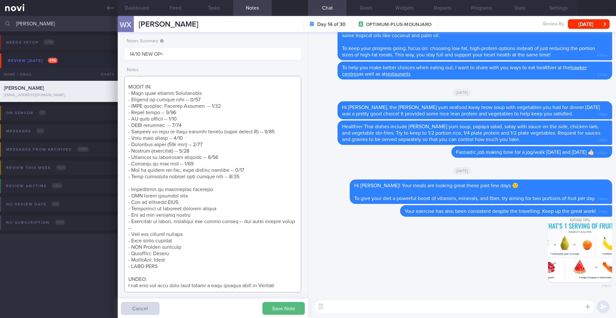
scroll to position [291, 0]
paste textarea "- Importance of fruits, vegetables and whole grains -- and their serving sizes …"
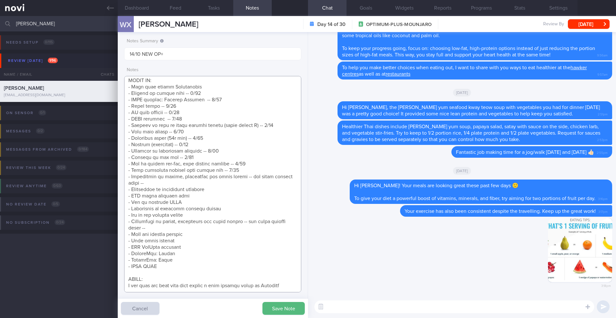
click at [193, 236] on textarea at bounding box center [212, 184] width 177 height 217
click at [177, 230] on textarea at bounding box center [212, 184] width 177 height 217
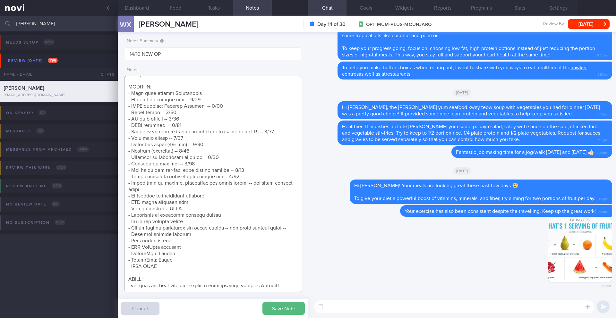
drag, startPoint x: 178, startPoint y: 186, endPoint x: 248, endPoint y: 185, distance: 70.0
click at [248, 185] on textarea at bounding box center [212, 184] width 177 height 217
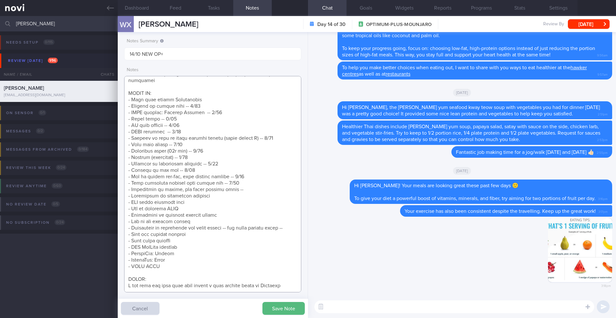
scroll to position [285, 0]
click at [236, 189] on textarea at bounding box center [212, 184] width 177 height 217
type textarea "SUPPORT NEEDED: CHALLENGE: - DIET - EXERCISE - MEDS - WEIGHT - HbA1c/GMI Wt tre…"
click at [277, 313] on button "Save Note" at bounding box center [284, 308] width 42 height 13
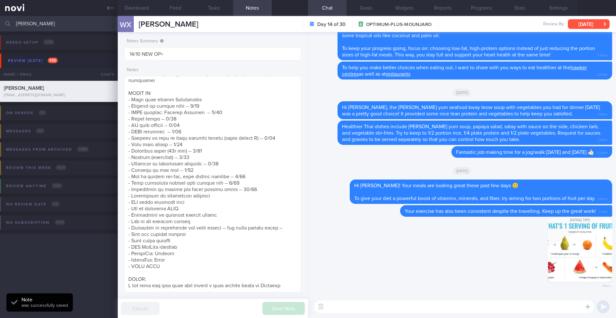
click at [581, 28] on button "[DATE]" at bounding box center [589, 24] width 42 height 10
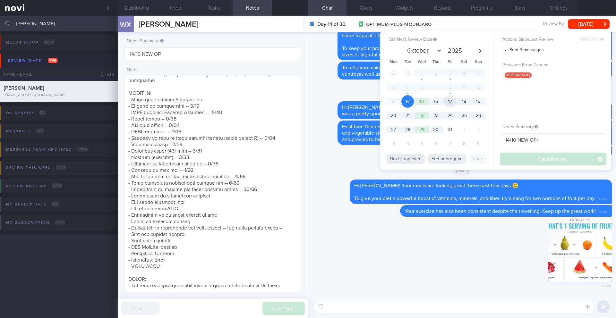
click at [450, 102] on span "17" at bounding box center [450, 101] width 13 height 13
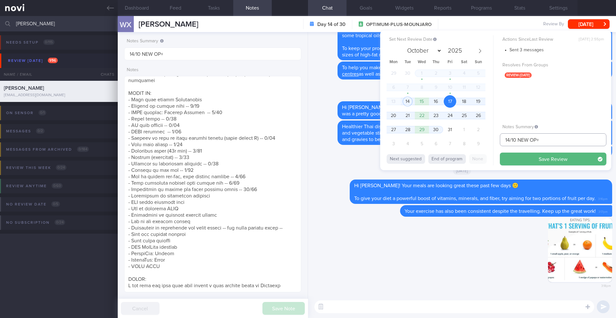
drag, startPoint x: 511, startPoint y: 139, endPoint x: 495, endPoint y: 140, distance: 15.7
click at [495, 140] on div "Set Next Review Date [DATE] October November [DATE] Mon Tue Wed Thu Fri Sat Sun…" at bounding box center [495, 100] width 231 height 140
type input "17/10 NEW OP+"
click at [523, 160] on button "Save Review" at bounding box center [553, 159] width 107 height 13
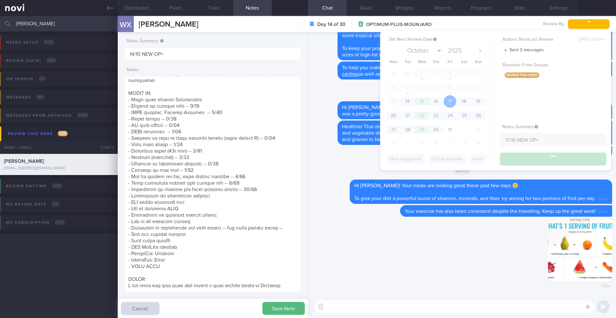
type input "17/10 NEW OP+"
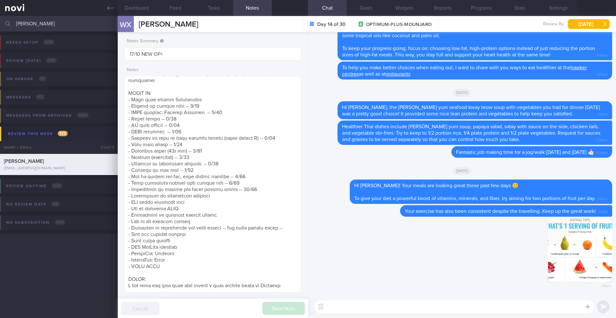
click at [40, 23] on input "[PERSON_NAME]" at bounding box center [308, 23] width 616 height 15
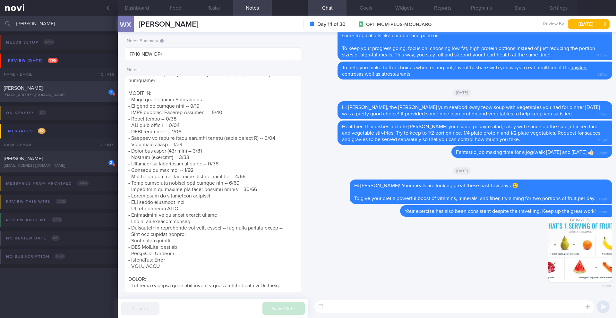
type input "[PERSON_NAME]"
click at [42, 92] on div "2 [PERSON_NAME] [EMAIL_ADDRESS][DOMAIN_NAME]" at bounding box center [59, 91] width 118 height 13
type input "29/2 DISENGAGED > Send info > 5/3 Check in after R/V with [PERSON_NAME] @4pm"
type textarea "Not logging. Not responsive [[PERSON_NAME]'s pt] [DEMOGRAPHIC_DATA] - Bank - he…"
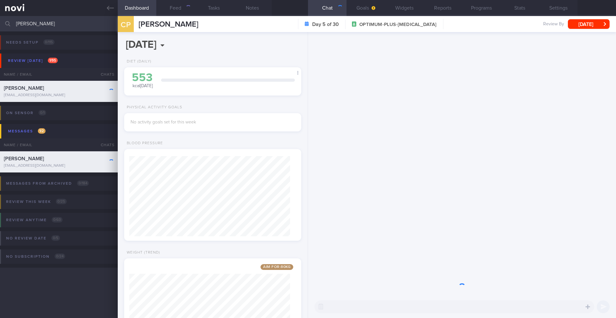
scroll to position [80, 161]
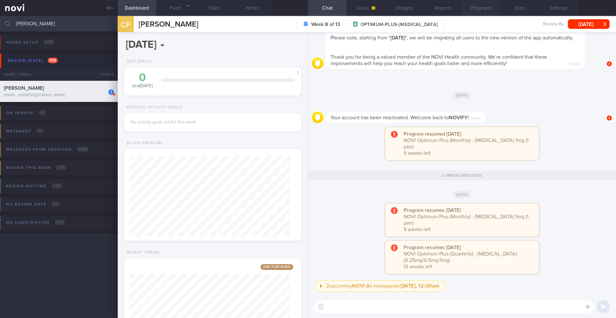
click at [482, 11] on button "Programs" at bounding box center [481, 8] width 39 height 16
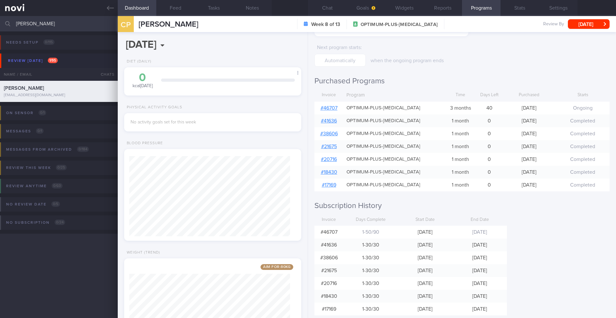
scroll to position [82, 0]
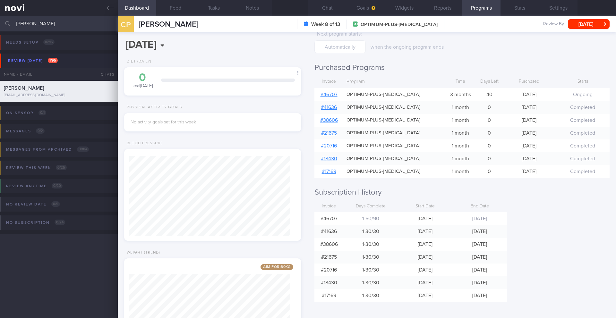
click at [43, 22] on input "[PERSON_NAME]" at bounding box center [308, 23] width 616 height 15
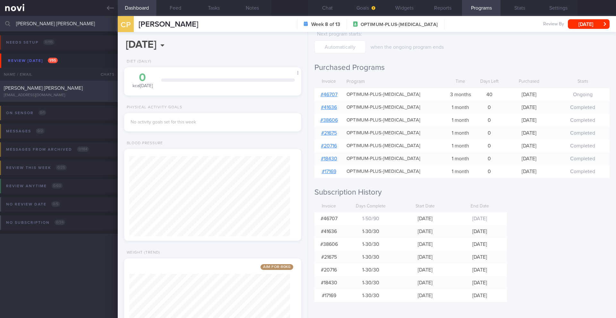
type input "[PERSON_NAME] [PERSON_NAME]"
click at [75, 93] on div "[EMAIL_ADDRESS][DOMAIN_NAME]" at bounding box center [59, 95] width 110 height 5
type input "14/10 NEW OP+"
type textarea "SUPPORT NEEDED: CHALLENGE: Feels his greatest issue is alcohol intake and not h…"
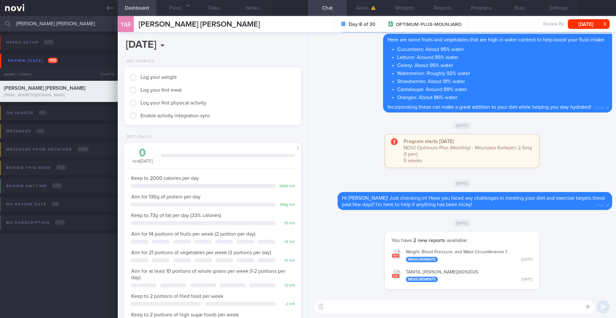
scroll to position [90, 161]
click at [176, 9] on button "Feed 22" at bounding box center [175, 8] width 39 height 16
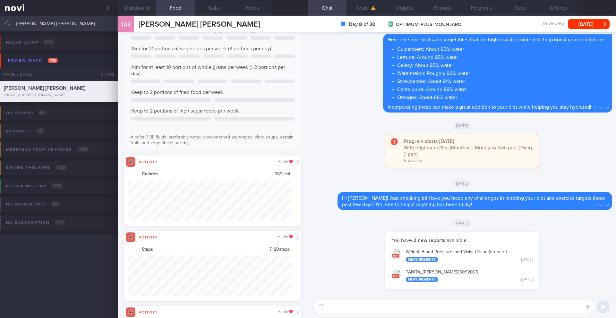
scroll to position [41, 164]
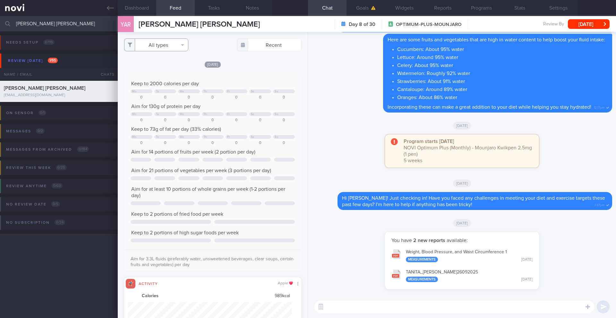
click at [167, 44] on button "All types" at bounding box center [156, 45] width 64 height 13
click at [165, 64] on button "Activity" at bounding box center [157, 67] width 64 height 10
checkbox input "false"
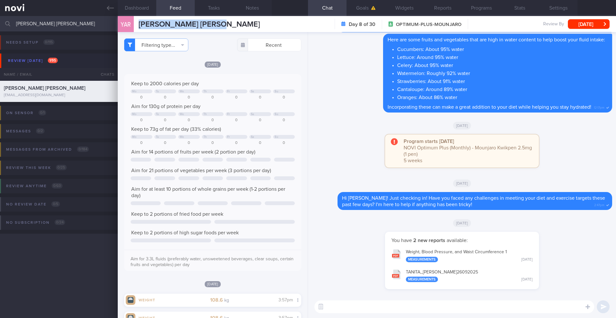
drag, startPoint x: 222, startPoint y: 26, endPoint x: 136, endPoint y: 26, distance: 86.0
click at [136, 26] on div "YAR [PERSON_NAME] [PERSON_NAME] [PERSON_NAME] [EMAIL_ADDRESS][DOMAIN_NAME] Day …" at bounding box center [367, 24] width 498 height 16
click at [379, 307] on textarea at bounding box center [455, 307] width 280 height 13
type textarea "h"
type textarea "Hi [PERSON_NAME], great job"
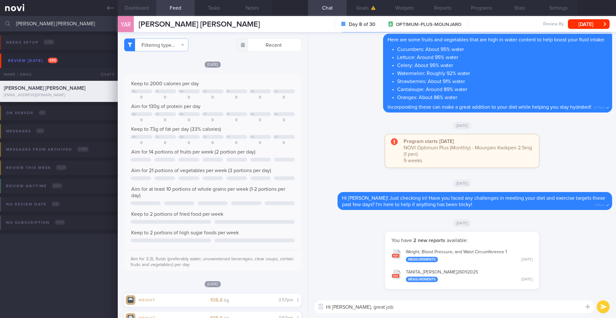
click at [145, 10] on button "Dashboard" at bounding box center [137, 8] width 39 height 16
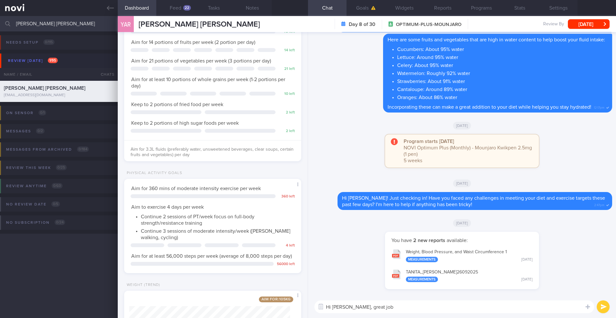
scroll to position [206, 0]
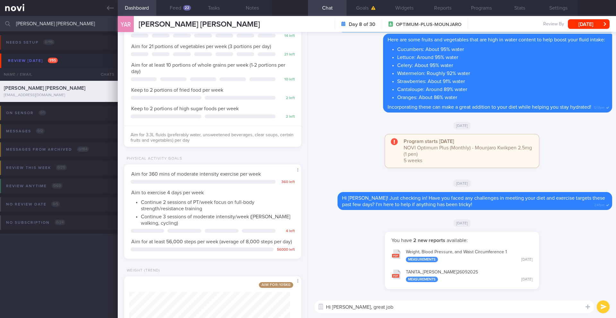
click at [389, 307] on textarea "Hi [PERSON_NAME], great job" at bounding box center [455, 307] width 280 height 13
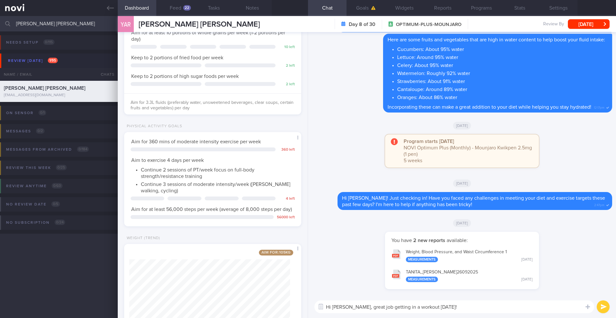
scroll to position [287, 0]
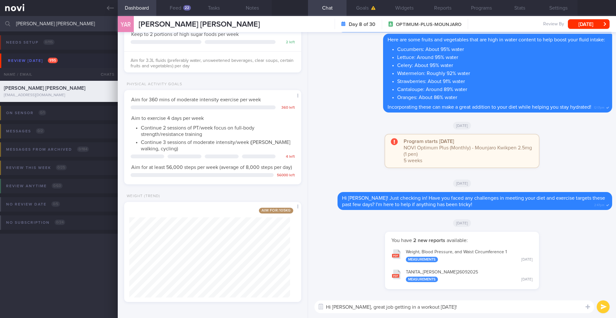
click at [392, 307] on textarea "Hi [PERSON_NAME], great job getting in a workout [DATE]!" at bounding box center [455, 307] width 280 height 13
click at [471, 308] on textarea "Hi [PERSON_NAME], great job getting 2 workouts in [DATE]!" at bounding box center [455, 307] width 280 height 13
drag, startPoint x: 385, startPoint y: 307, endPoint x: 409, endPoint y: 309, distance: 23.8
click at [409, 309] on textarea "Hi [PERSON_NAME], great job getting 2 workouts in [DATE]!" at bounding box center [455, 307] width 280 height 13
type textarea "Hi [PERSON_NAME], great job getting a cardio and strength training workout in […"
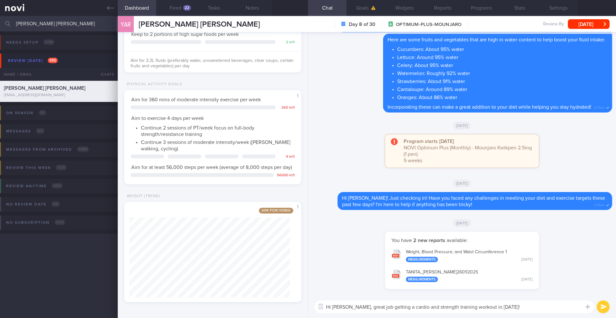
click at [607, 308] on button "submit" at bounding box center [603, 307] width 13 height 13
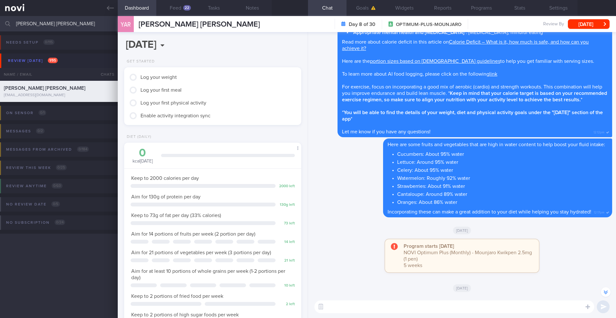
scroll to position [0, 0]
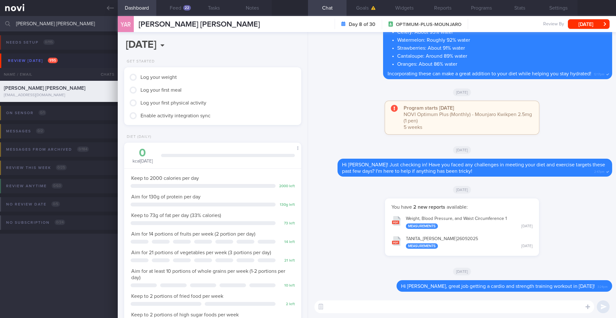
click at [374, 313] on textarea at bounding box center [455, 307] width 280 height 13
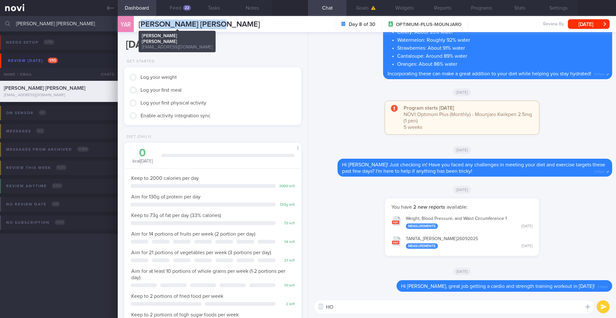
drag, startPoint x: 215, startPoint y: 26, endPoint x: 143, endPoint y: 27, distance: 72.2
click at [143, 27] on div "YAR [PERSON_NAME] [PERSON_NAME] [PERSON_NAME] [EMAIL_ADDRESS][DOMAIN_NAME] Day …" at bounding box center [367, 24] width 498 height 16
drag, startPoint x: 140, startPoint y: 26, endPoint x: 233, endPoint y: 23, distance: 93.1
click at [233, 23] on div "YAR [PERSON_NAME] [PERSON_NAME] [PERSON_NAME] [EMAIL_ADDRESS][DOMAIN_NAME] Day …" at bounding box center [367, 24] width 498 height 16
copy span "[PERSON_NAME] [PERSON_NAME]"
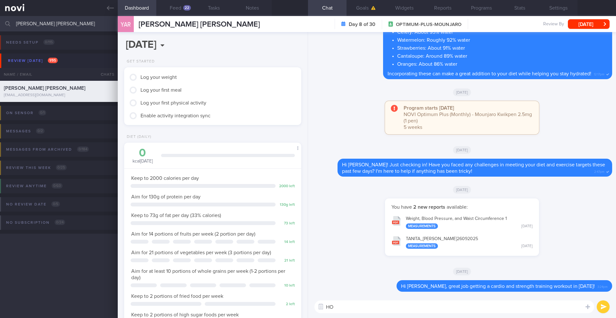
click at [354, 306] on textarea "HO" at bounding box center [455, 307] width 280 height 13
type textarea "How are you doing with your meals recently? Are you managing to hit your protei…"
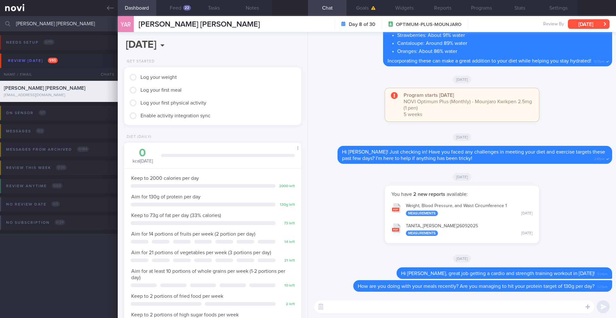
click at [577, 21] on button "[DATE]" at bounding box center [589, 24] width 42 height 10
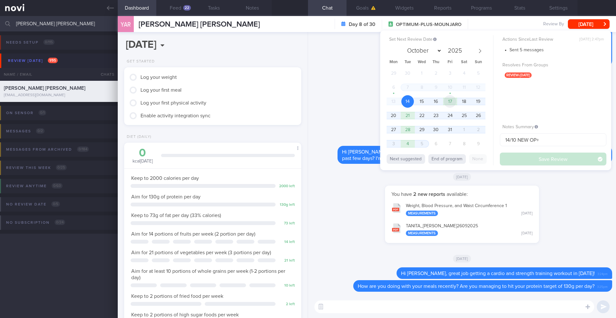
click at [453, 104] on span "17" at bounding box center [450, 101] width 13 height 13
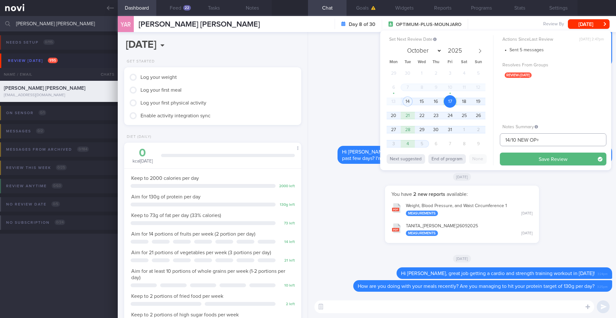
drag, startPoint x: 509, startPoint y: 142, endPoint x: 503, endPoint y: 141, distance: 6.8
click at [503, 141] on input "14/10 NEW OP+" at bounding box center [553, 140] width 107 height 13
type input "17/10 NEW OP+"
click at [520, 158] on button "Save Review" at bounding box center [553, 159] width 107 height 13
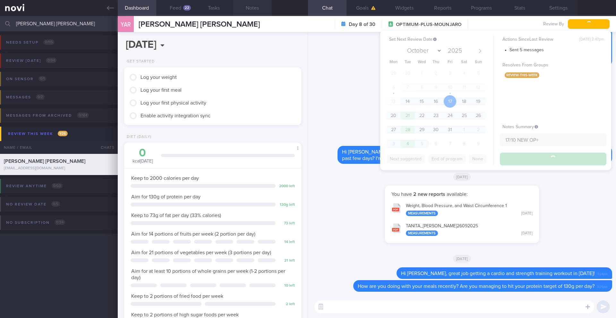
type input "17/10 NEW OP+"
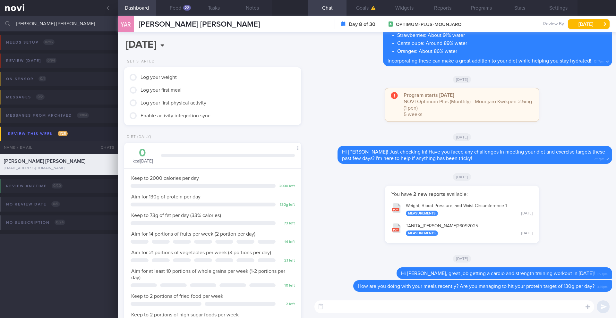
click at [60, 25] on input "[PERSON_NAME] [PERSON_NAME]" at bounding box center [308, 23] width 616 height 15
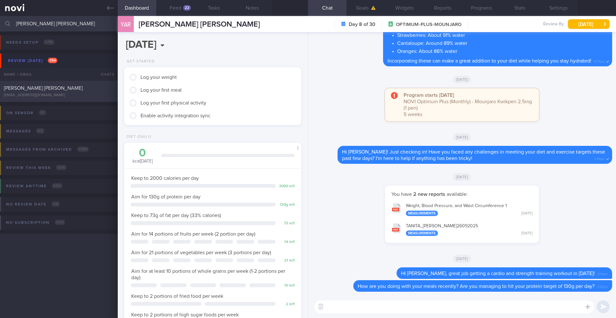
type input "[PERSON_NAME] [PERSON_NAME]"
click at [79, 93] on div "[EMAIL_ADDRESS][DOMAIN_NAME]" at bounding box center [59, 95] width 110 height 5
type input "14/10 Reassess nutr req"
type textarea "Claims to be quite knowledgeable about his diet and has no issues with exercise…"
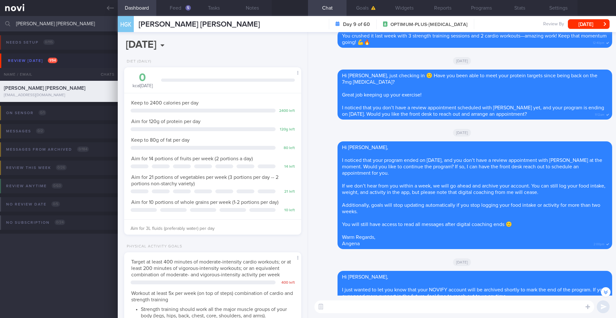
scroll to position [-454, 0]
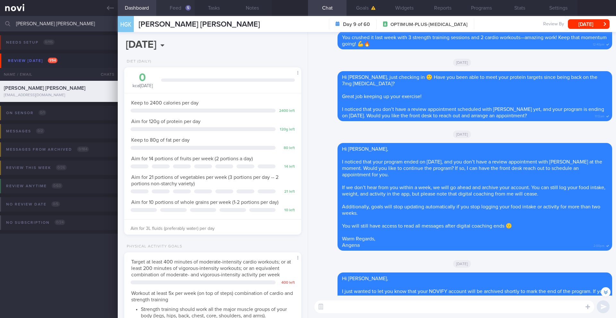
click at [176, 6] on button "Feed 5" at bounding box center [175, 8] width 39 height 16
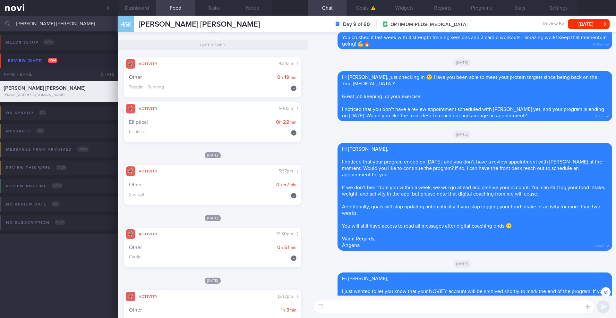
scroll to position [557, 0]
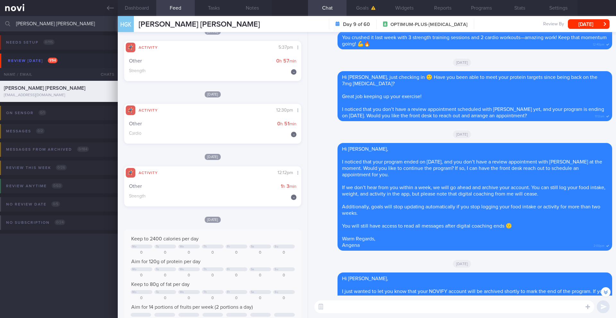
click at [341, 309] on textarea at bounding box center [455, 307] width 280 height 13
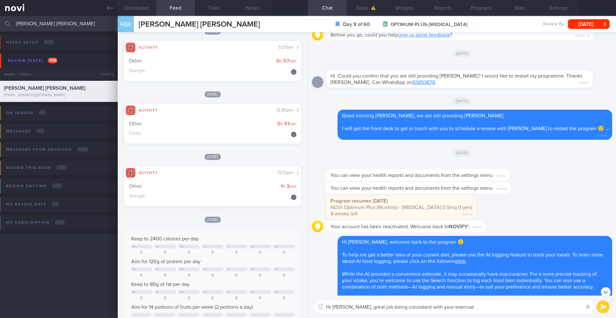
scroll to position [0, 0]
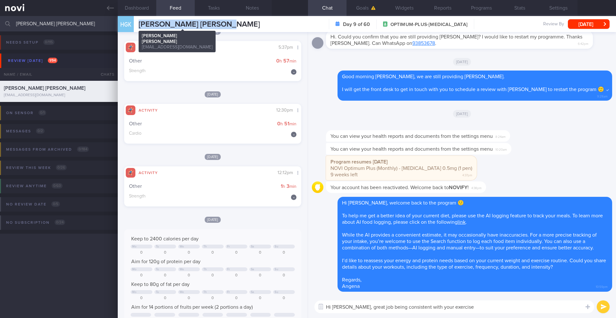
drag, startPoint x: 227, startPoint y: 24, endPoint x: 138, endPoint y: 23, distance: 89.2
click at [138, 23] on div "HGK [PERSON_NAME] [PERSON_NAME] [PERSON_NAME] [PERSON_NAME] [EMAIL_ADDRESS][DOM…" at bounding box center [367, 24] width 498 height 16
copy span "[PERSON_NAME] [PERSON_NAME]"
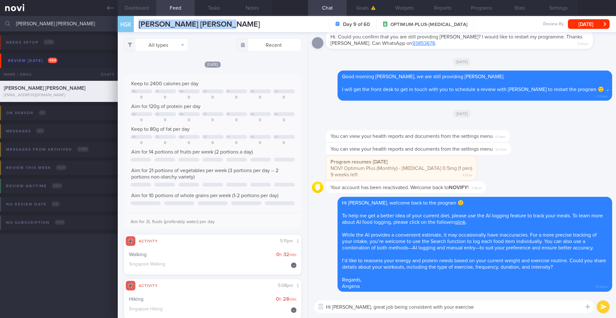
click at [137, 9] on button "Dashboard" at bounding box center [137, 8] width 39 height 16
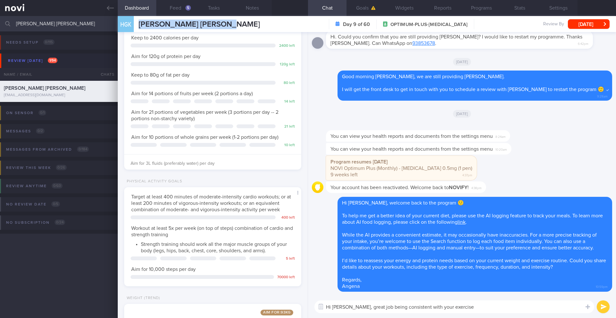
scroll to position [167, 0]
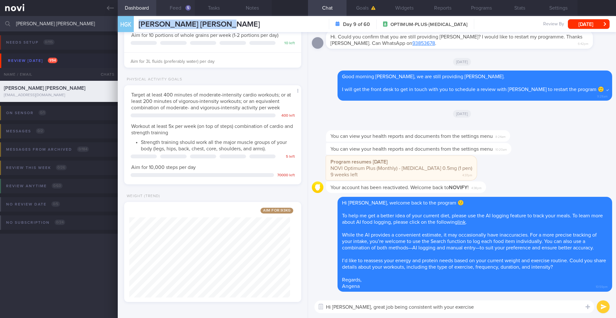
click at [174, 9] on button "Feed 5" at bounding box center [175, 8] width 39 height 16
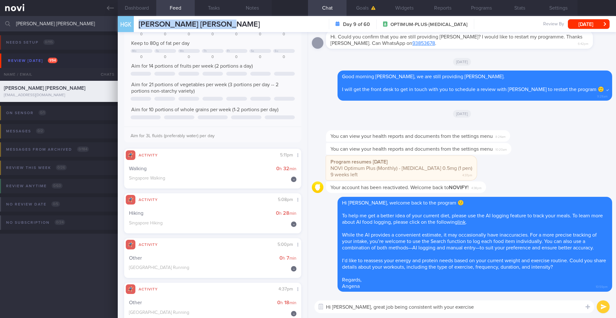
scroll to position [85, 0]
click at [94, 24] on input "[PERSON_NAME] [PERSON_NAME]" at bounding box center [308, 23] width 616 height 15
click at [468, 308] on textarea "Hi [PERSON_NAME], great job being consistent with your exercise" at bounding box center [455, 307] width 280 height 13
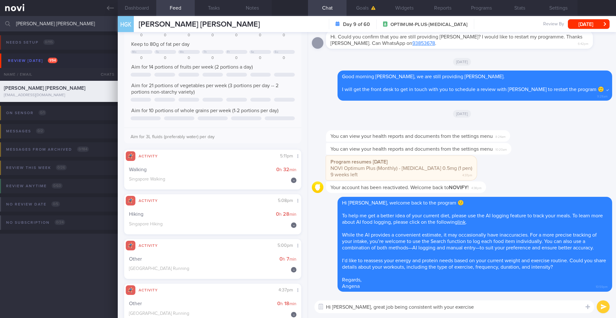
click at [460, 306] on textarea "Hi [PERSON_NAME], great job being consistent with your exercise" at bounding box center [455, 307] width 280 height 13
type textarea "Hi [PERSON_NAME], great job being consistent with your exercise!"
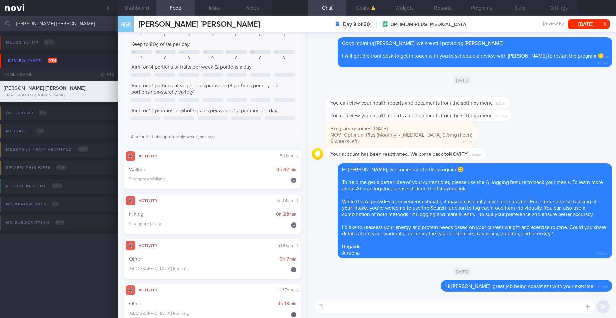
click at [65, 18] on input "[PERSON_NAME] [PERSON_NAME]" at bounding box center [308, 23] width 616 height 15
click at [64, 22] on input "[PERSON_NAME] [PERSON_NAME]" at bounding box center [308, 23] width 616 height 15
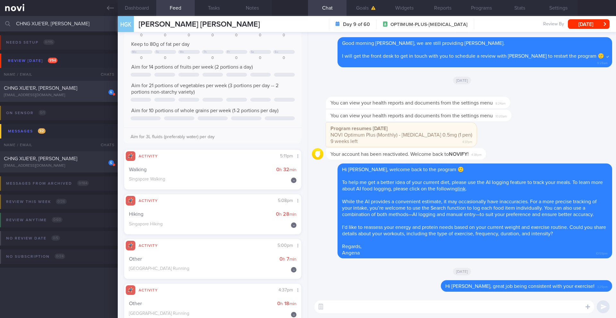
type input "CHNG XUE'ER, [PERSON_NAME]"
click at [80, 93] on div "[EMAIL_ADDRESS][DOMAIN_NAME]" at bounding box center [59, 95] width 110 height 5
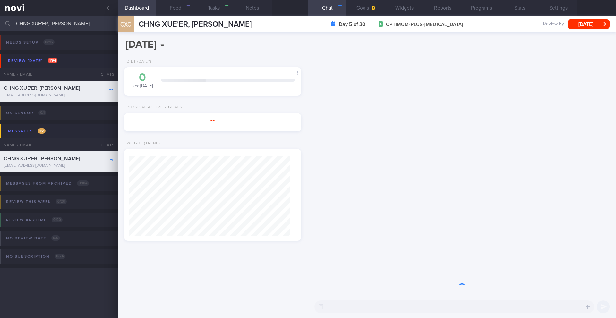
type input "24/5 Check in > Send info > Check intake & send info"
type textarea "*TLC* New 1st time mom -- appears to have mental/emotional stress on herself on…"
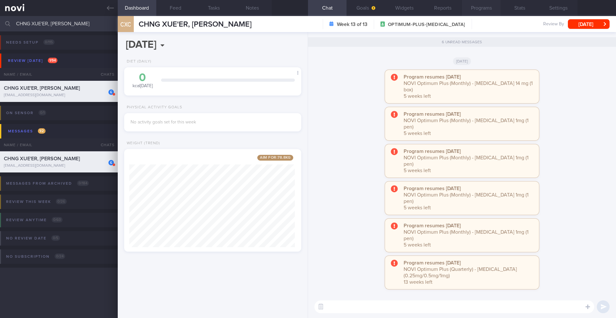
scroll to position [92, 166]
click at [483, 10] on button "Programs" at bounding box center [481, 8] width 39 height 16
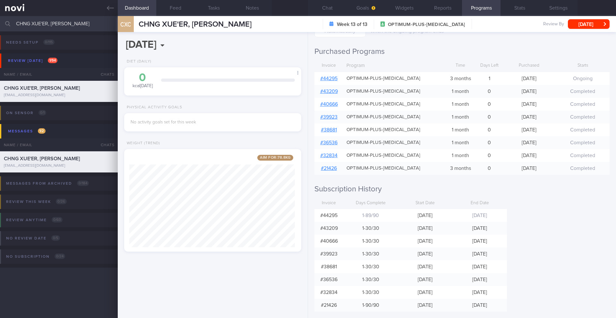
scroll to position [98, 0]
click at [62, 26] on input "CHNG XUE'ER, [PERSON_NAME]" at bounding box center [308, 23] width 616 height 15
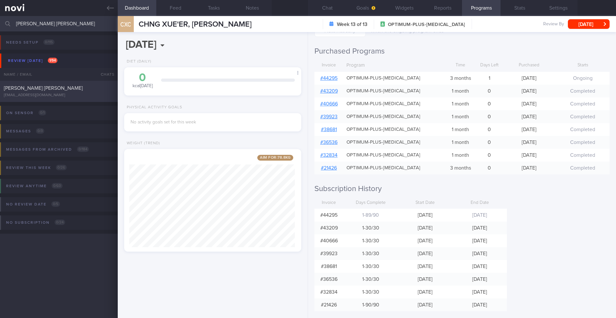
type input "[PERSON_NAME] [PERSON_NAME]"
click at [79, 93] on div "[EMAIL_ADDRESS][DOMAIN_NAME]" at bounding box center [59, 95] width 110 height 5
type input "11/11 Check pro intake and resistance exercise > Nutrition for menopause"
type textarea "Loremips DOL sitam cons adi el seddoe tempori utl et dolorema -- ali eni admi v…"
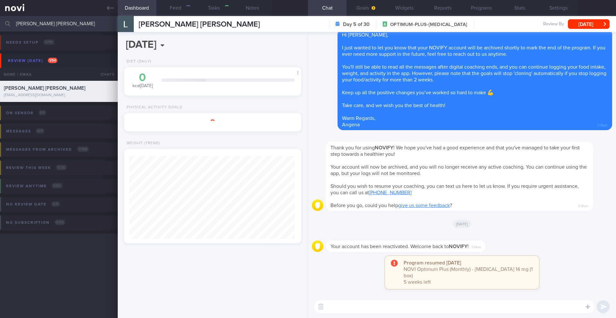
scroll to position [92, 166]
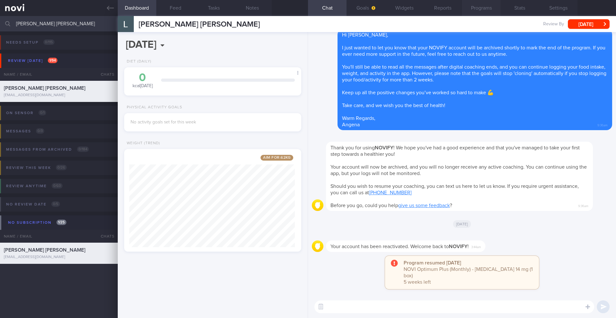
click at [474, 9] on button "Programs" at bounding box center [481, 8] width 39 height 16
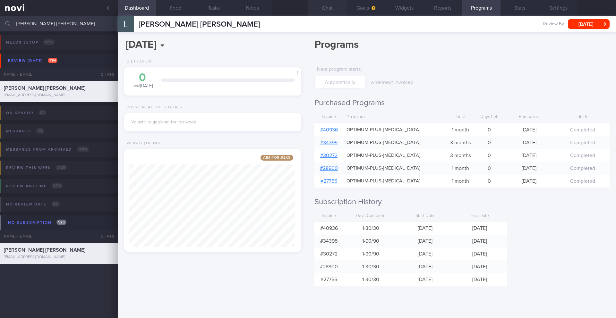
click at [328, 6] on button "Chat" at bounding box center [327, 8] width 39 height 16
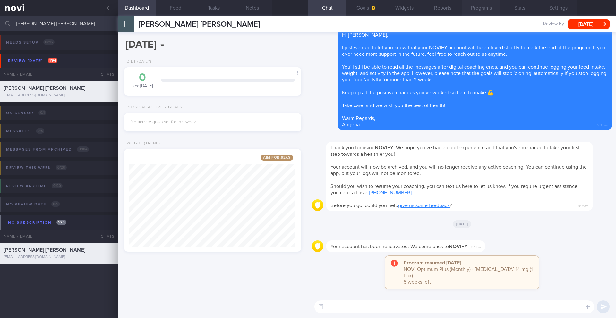
click at [479, 12] on button "Programs" at bounding box center [481, 8] width 39 height 16
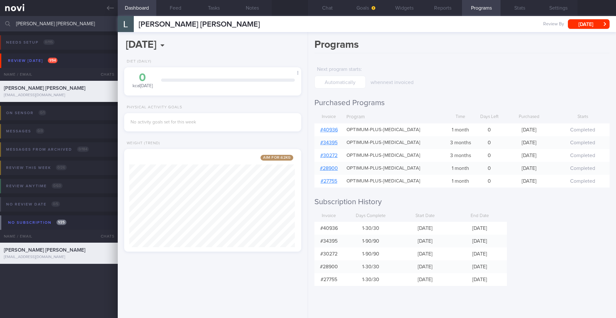
click at [49, 24] on input "[PERSON_NAME] [PERSON_NAME]" at bounding box center [308, 23] width 616 height 15
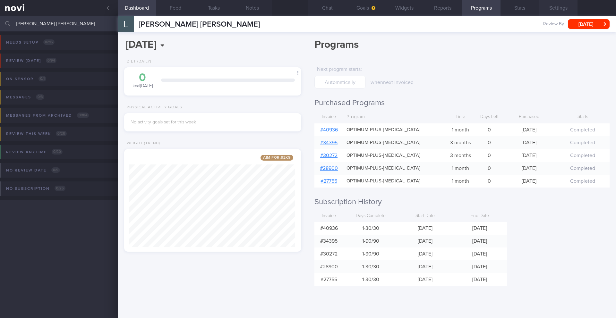
click at [551, 11] on button "Settings" at bounding box center [558, 8] width 39 height 16
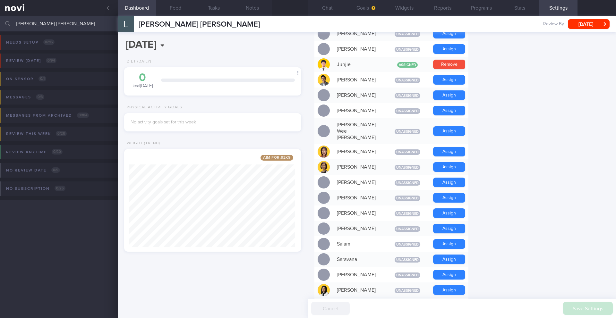
scroll to position [526, 0]
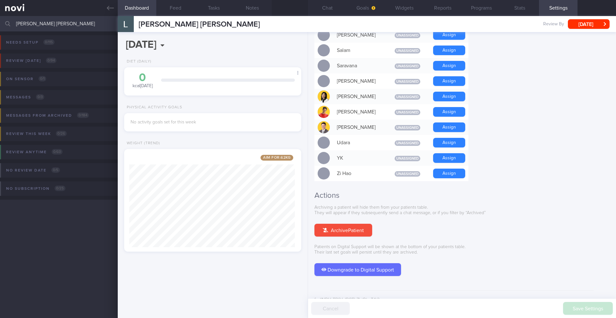
click at [77, 26] on input "[PERSON_NAME] [PERSON_NAME]" at bounding box center [308, 23] width 616 height 15
click at [88, 16] on input "[PERSON_NAME] [PERSON_NAME]" at bounding box center [308, 23] width 616 height 15
click at [93, 23] on input "[PERSON_NAME] [PERSON_NAME]" at bounding box center [308, 23] width 616 height 15
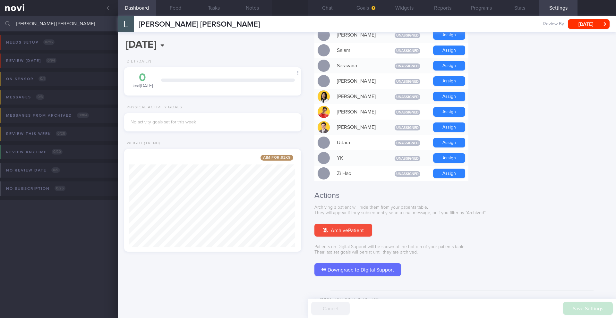
click at [236, 48] on div "[DATE], 14 Oct Diet (Daily) 0 kcal [DATE] Carbs Protein Fat 0 g 0 g 0 g Share M…" at bounding box center [213, 175] width 190 height 286
click at [85, 23] on input "[PERSON_NAME] [PERSON_NAME]" at bounding box center [308, 23] width 616 height 15
drag, startPoint x: 88, startPoint y: 23, endPoint x: 0, endPoint y: 22, distance: 88.3
click at [0, 22] on input "[PERSON_NAME] [PERSON_NAME]" at bounding box center [308, 23] width 616 height 15
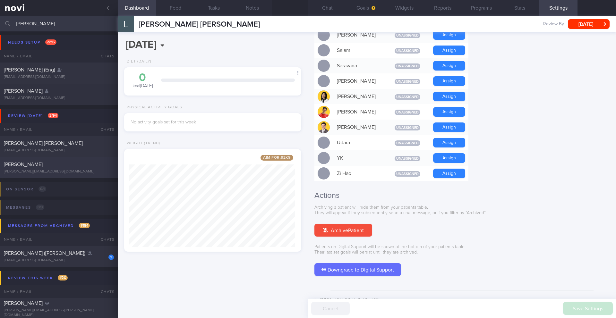
type input "[PERSON_NAME]"
click at [71, 172] on div "[PERSON_NAME][EMAIL_ADDRESS][DOMAIN_NAME]" at bounding box center [59, 171] width 110 height 5
type input "10/1 Check in and send info on PCOS & DM"
type textarea "([DATE]) Returning to [GEOGRAPHIC_DATA] next wk. Will continue treatment there.…"
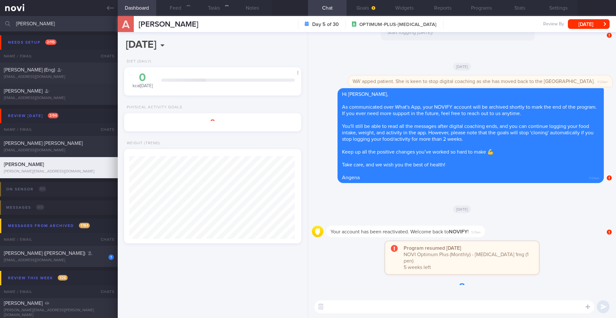
scroll to position [92, 166]
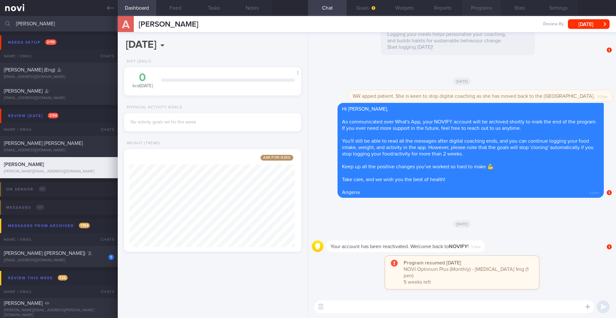
click at [482, 11] on button "Programs" at bounding box center [481, 8] width 39 height 16
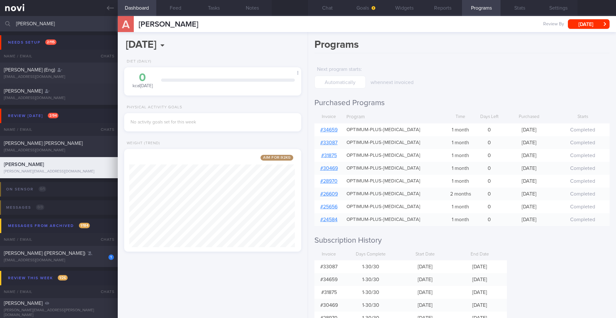
drag, startPoint x: 37, startPoint y: 22, endPoint x: 9, endPoint y: 23, distance: 27.6
click at [9, 23] on div "[PERSON_NAME] Assigned patients Assigned patients All active patients Archived …" at bounding box center [308, 23] width 616 height 15
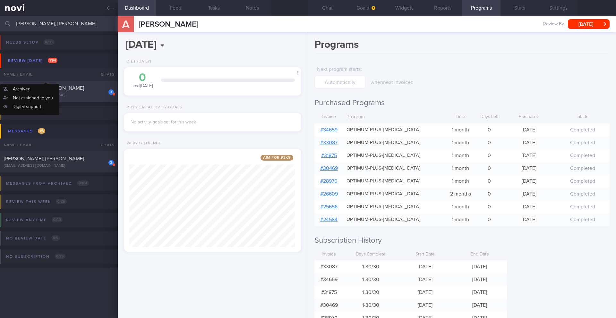
type input "[PERSON_NAME], [PERSON_NAME]"
click at [46, 90] on span "[PERSON_NAME], [PERSON_NAME]" at bounding box center [44, 88] width 80 height 5
type input "3/2 KIV ARCHIVE"
type textarea "SUPPORT NEEDED: Information/articles to guide her CHALLENGE: - LIFE: (3/10) Tra…"
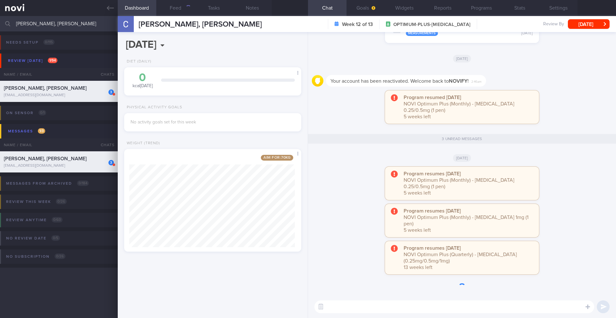
scroll to position [92, 166]
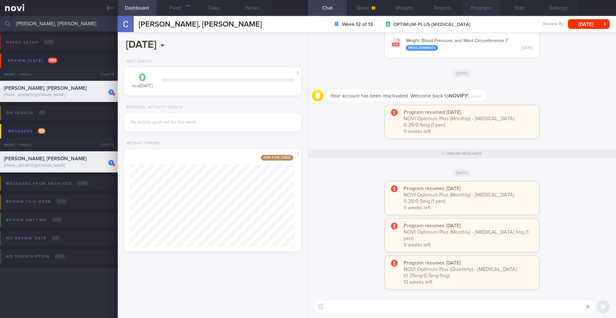
click at [477, 10] on button "Programs" at bounding box center [481, 8] width 39 height 16
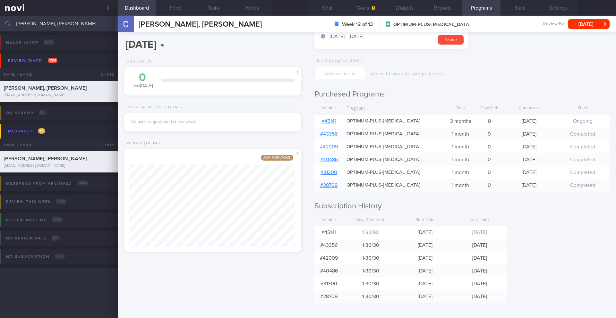
scroll to position [56, 0]
drag, startPoint x: 94, startPoint y: 29, endPoint x: 82, endPoint y: 26, distance: 11.5
click at [94, 29] on input "[PERSON_NAME], [PERSON_NAME]" at bounding box center [308, 23] width 616 height 15
click at [82, 26] on input "[PERSON_NAME], [PERSON_NAME]" at bounding box center [308, 23] width 616 height 15
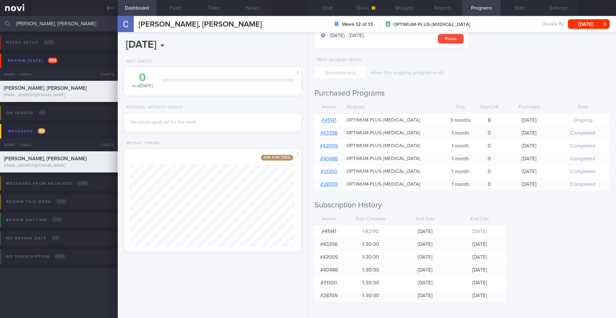
click at [82, 26] on input "[PERSON_NAME], [PERSON_NAME]" at bounding box center [308, 23] width 616 height 15
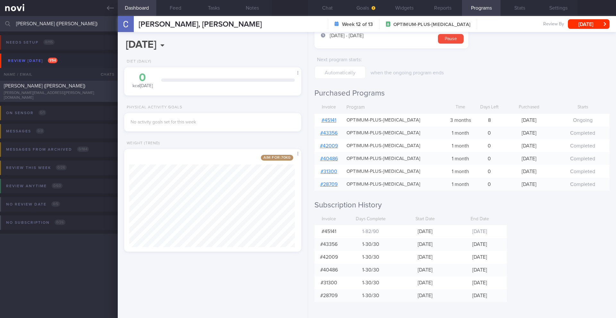
type input "[PERSON_NAME] ([PERSON_NAME])"
click at [101, 89] on div "[PERSON_NAME] ([PERSON_NAME])" at bounding box center [58, 86] width 108 height 6
type input "As needed"
type textarea "Not logging. Not responding - DIET - EXERCISE - WEIGHT - HbA1c/GMI Wt trend: WC…"
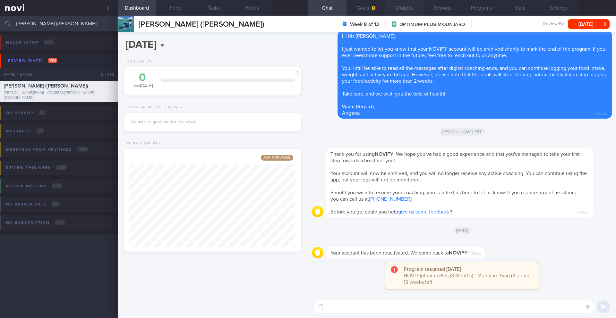
scroll to position [92, 166]
click at [490, 10] on button "Programs" at bounding box center [481, 8] width 39 height 16
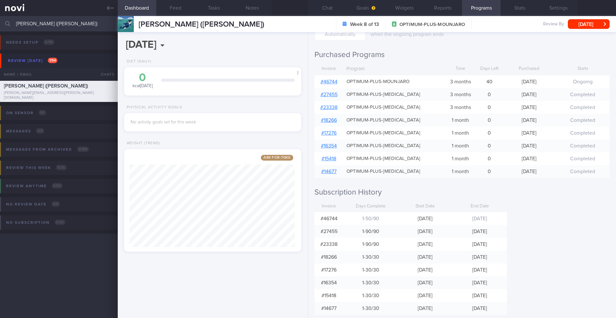
scroll to position [99, 0]
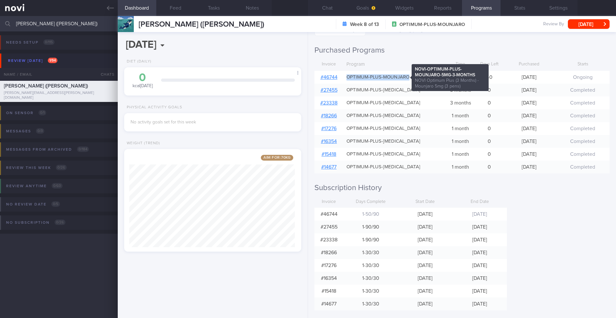
drag, startPoint x: 402, startPoint y: 79, endPoint x: 407, endPoint y: 76, distance: 5.3
click at [407, 76] on div "OPTIMUM-PLUS-MOUNJARO" at bounding box center [393, 77] width 101 height 13
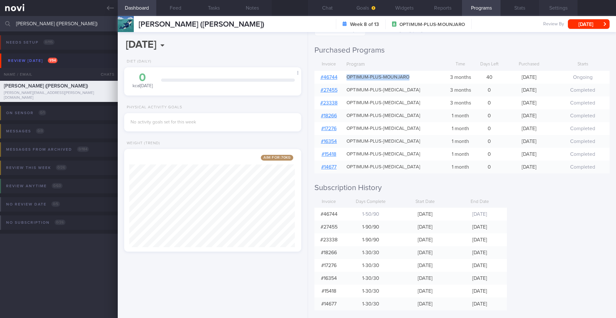
click at [553, 7] on button "Settings" at bounding box center [558, 8] width 39 height 16
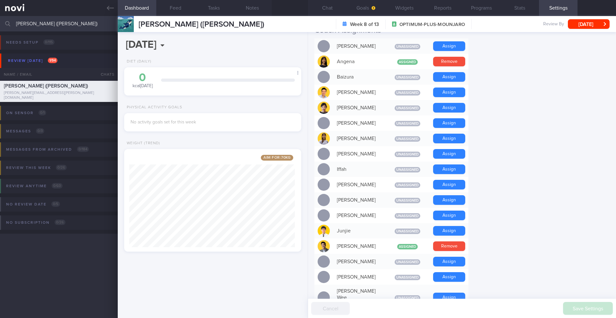
scroll to position [261, 0]
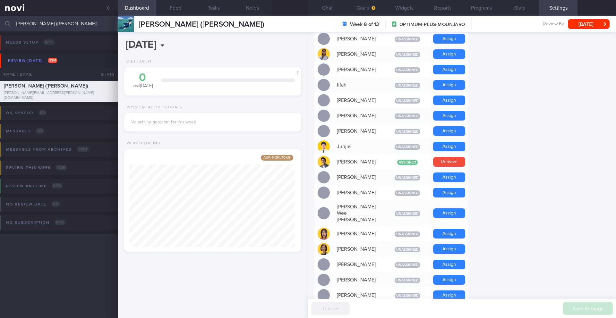
click at [35, 24] on input "[PERSON_NAME] ([PERSON_NAME])" at bounding box center [308, 23] width 616 height 15
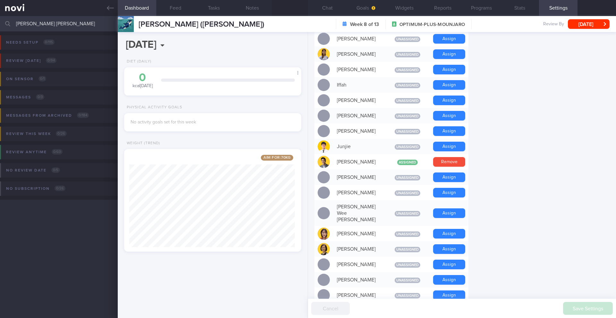
drag, startPoint x: 89, startPoint y: 22, endPoint x: 0, endPoint y: 23, distance: 88.3
click at [0, 23] on div "[PERSON_NAME] [PERSON_NAME] Assigned patients Assigned patients All active pati…" at bounding box center [308, 23] width 616 height 15
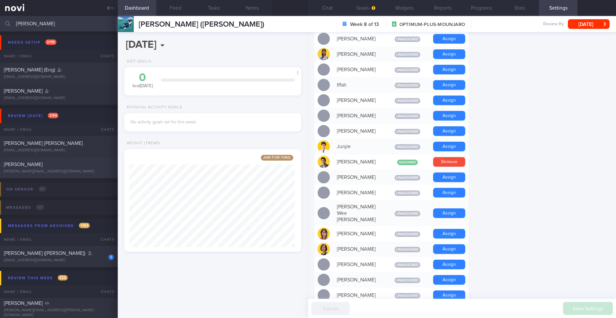
type input "[PERSON_NAME]"
click at [92, 169] on div "[PERSON_NAME] [PERSON_NAME][EMAIL_ADDRESS][DOMAIN_NAME]" at bounding box center [59, 167] width 118 height 13
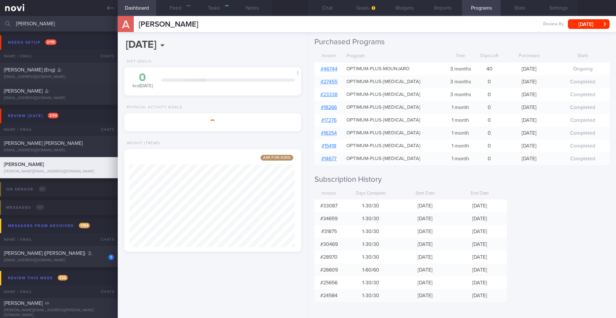
type input "10/1 Check in and send info on PCOS & DM"
type textarea "([DATE]) Returning to [GEOGRAPHIC_DATA] next wk. Will continue treatment there.…"
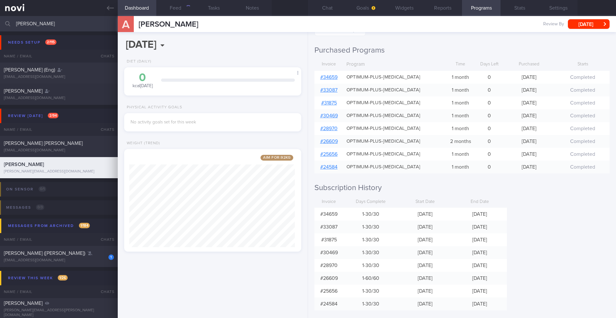
scroll to position [92, 166]
click at [548, 7] on button "Settings" at bounding box center [558, 8] width 39 height 16
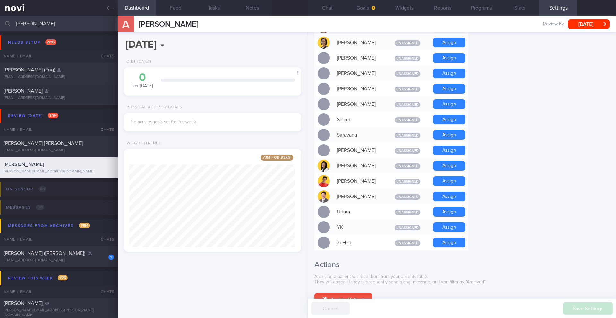
scroll to position [526, 0]
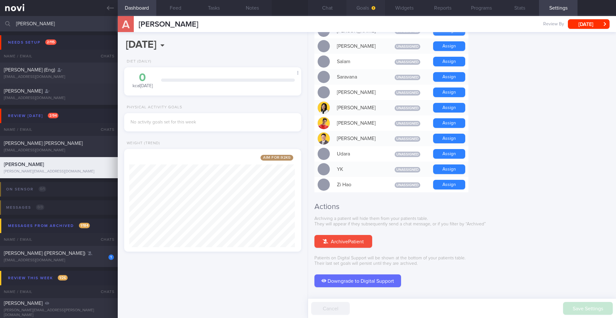
click at [358, 13] on button "Goals" at bounding box center [366, 8] width 39 height 16
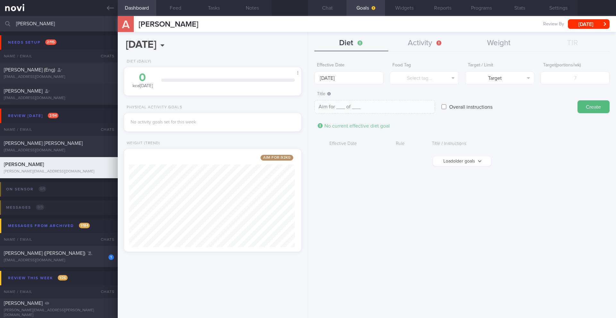
click at [320, 7] on button "Chat" at bounding box center [327, 8] width 39 height 16
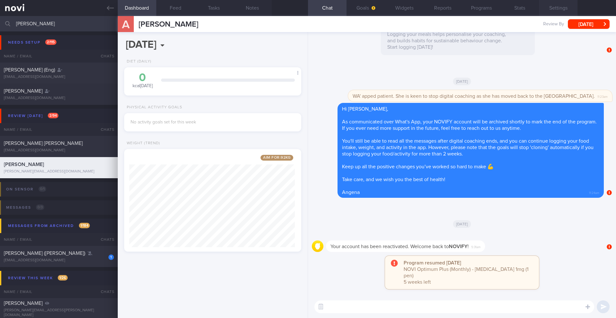
click at [558, 10] on button "Settings" at bounding box center [558, 8] width 39 height 16
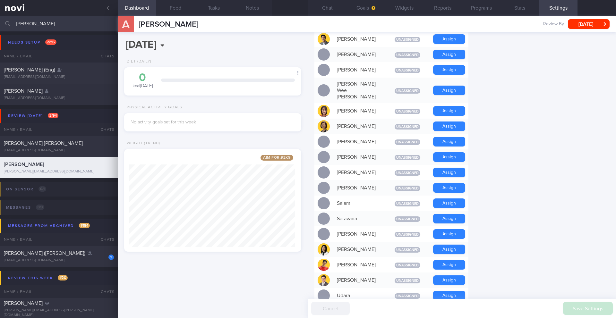
scroll to position [173, 0]
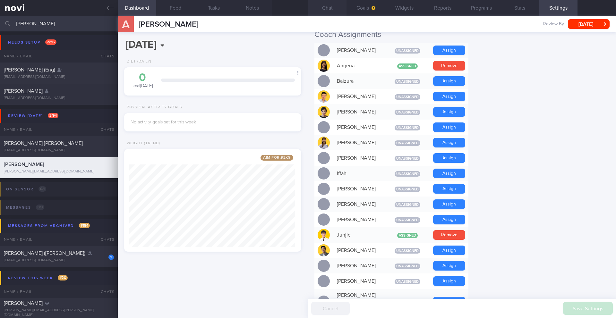
click at [330, 11] on button "Chat" at bounding box center [327, 8] width 39 height 16
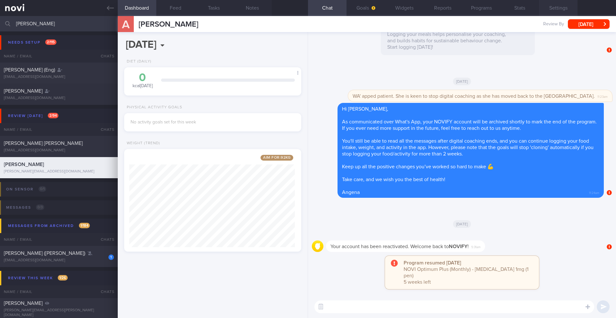
click at [562, 14] on button "Settings" at bounding box center [558, 8] width 39 height 16
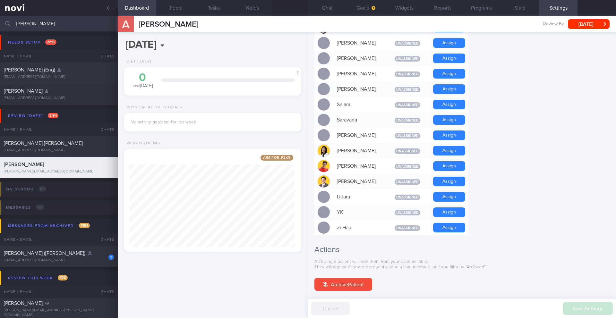
scroll to position [526, 0]
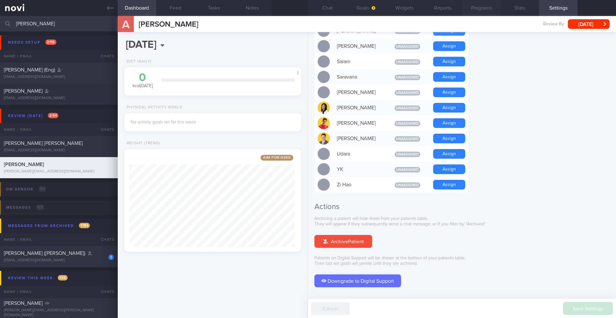
click at [491, 8] on button "Programs" at bounding box center [481, 8] width 39 height 16
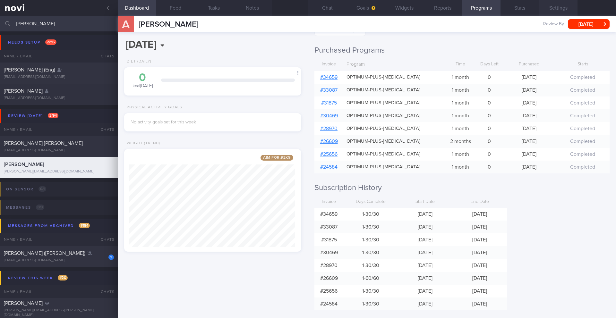
click at [552, 9] on button "Settings" at bounding box center [558, 8] width 39 height 16
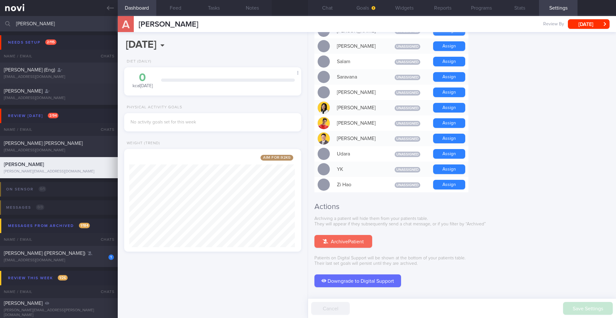
click at [358, 235] on button "Archive Patient" at bounding box center [344, 241] width 58 height 13
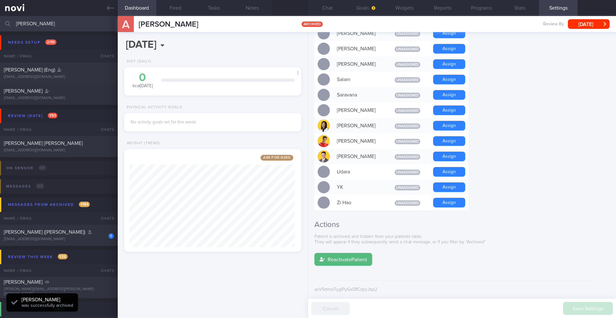
scroll to position [487, 0]
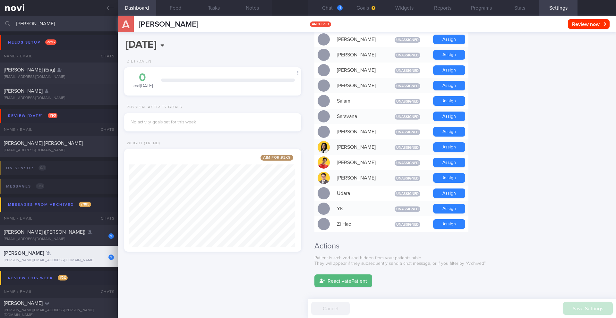
click at [55, 22] on input "[PERSON_NAME]" at bounding box center [308, 23] width 616 height 15
click at [31, 24] on input "[PERSON_NAME]" at bounding box center [308, 23] width 616 height 15
click at [21, 24] on input "[PERSON_NAME]" at bounding box center [308, 23] width 616 height 15
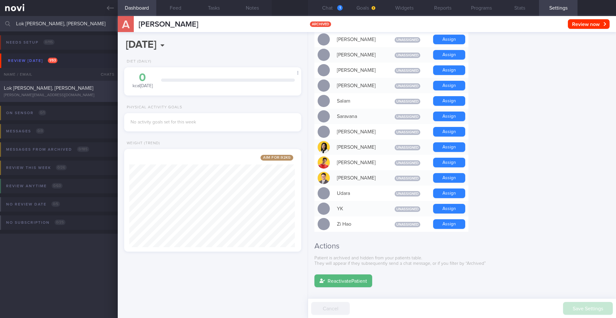
type input "Lok [PERSON_NAME], [PERSON_NAME]"
click at [54, 100] on div "Lok [PERSON_NAME], [PERSON_NAME] [PERSON_NAME][EMAIL_ADDRESS][DOMAIN_NAME] [DAT…" at bounding box center [308, 91] width 616 height 21
type input "KIV ARCHIVE"
type textarea "Logging regularly. not very fixated with the numbers. more mindful of the lifes…"
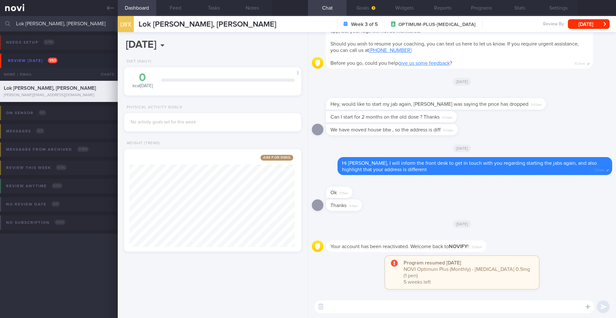
scroll to position [92, 166]
click at [482, 6] on button "Programs" at bounding box center [481, 8] width 39 height 16
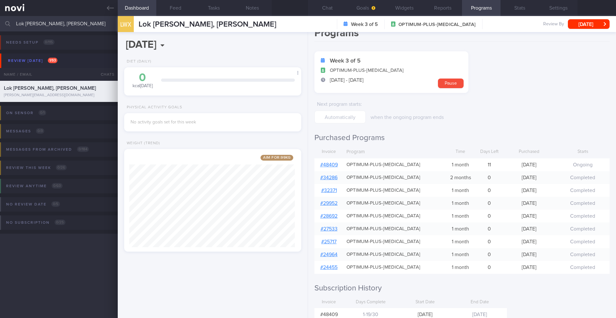
scroll to position [58, 0]
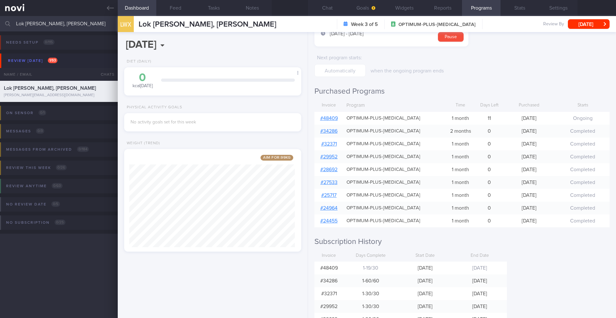
click at [52, 21] on input "Lok [PERSON_NAME], [PERSON_NAME]" at bounding box center [308, 23] width 616 height 15
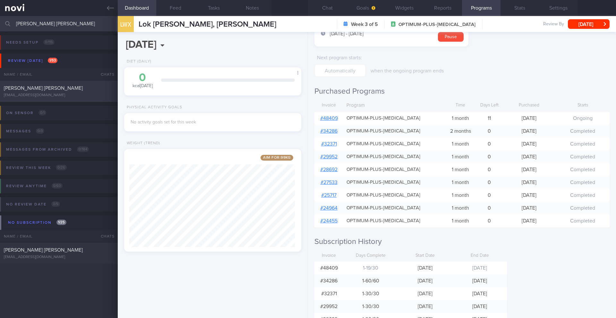
type input "[PERSON_NAME] [PERSON_NAME]"
click at [69, 87] on div "[PERSON_NAME] [PERSON_NAME]" at bounding box center [58, 88] width 108 height 6
type input "11/11 Check pro intake and resistance exercise > Nutrition for menopause"
type textarea "Loremips DOL sitam cons adi el seddoe tempori utl et dolorema -- ali eni admi v…"
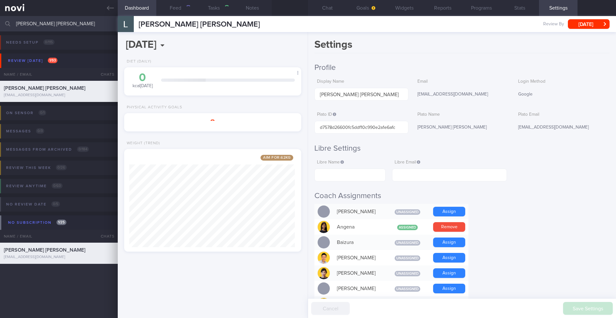
scroll to position [92, 166]
click at [484, 13] on button "Programs" at bounding box center [481, 8] width 39 height 16
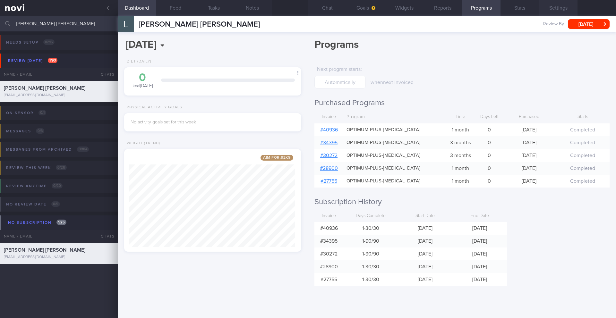
click at [562, 9] on button "Settings" at bounding box center [558, 8] width 39 height 16
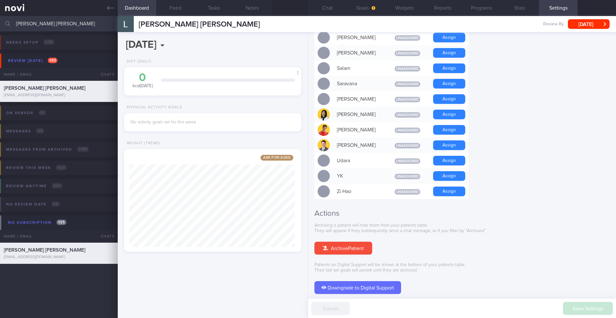
scroll to position [509, 0]
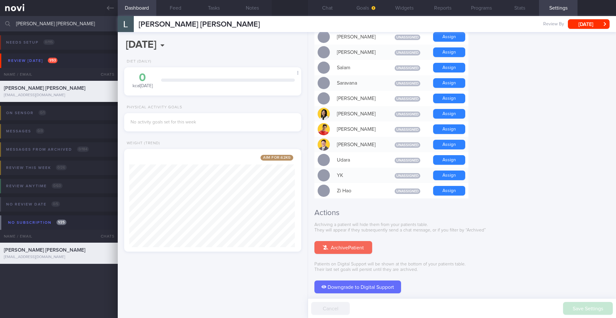
click at [361, 241] on button "Archive Patient" at bounding box center [344, 247] width 58 height 13
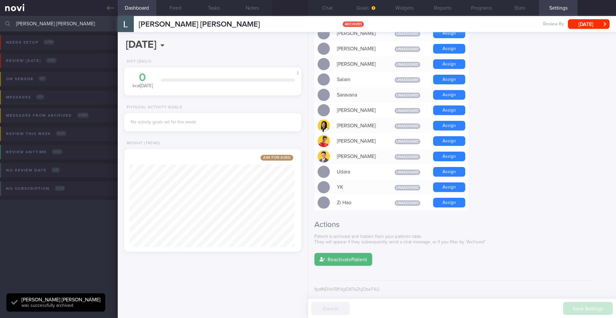
scroll to position [487, 0]
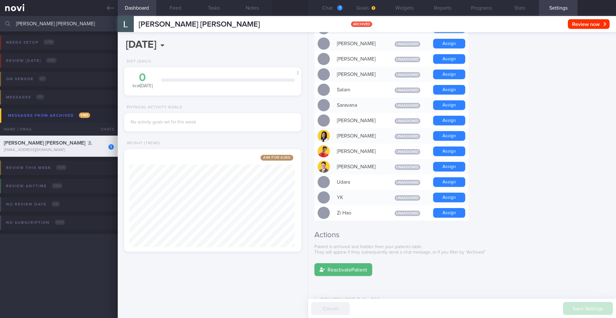
click at [50, 28] on input "[PERSON_NAME] [PERSON_NAME]" at bounding box center [308, 23] width 616 height 15
click at [60, 24] on input "[PERSON_NAME] [PERSON_NAME]" at bounding box center [308, 23] width 616 height 15
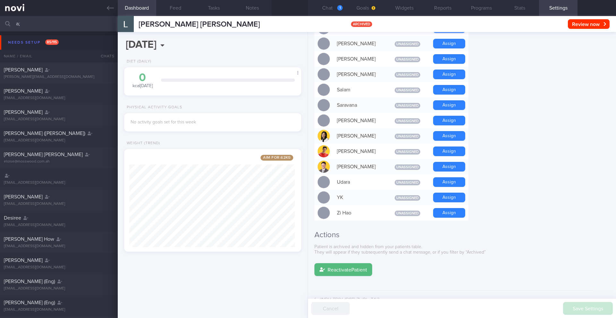
type input "a"
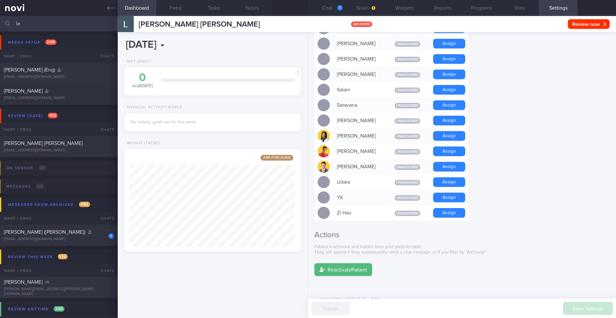
type input "l"
click at [38, 28] on input "[PERSON_NAME]" at bounding box center [308, 23] width 616 height 15
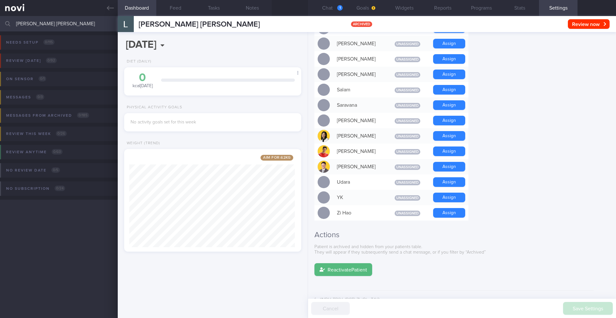
drag, startPoint x: 89, startPoint y: 23, endPoint x: 61, endPoint y: 22, distance: 27.3
click at [61, 22] on input "[PERSON_NAME] [PERSON_NAME]" at bounding box center [308, 23] width 616 height 15
drag, startPoint x: 64, startPoint y: 23, endPoint x: 7, endPoint y: 23, distance: 56.2
click at [7, 23] on div "[PERSON_NAME] Assigned patients Assigned patients All active patients Archived …" at bounding box center [308, 23] width 616 height 15
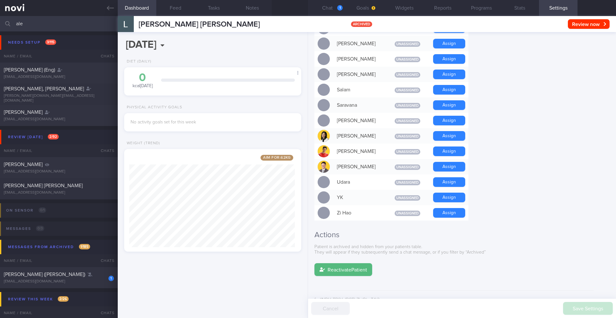
type input "[PERSON_NAME]"
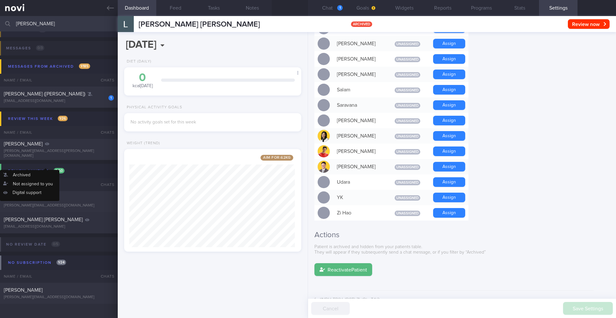
scroll to position [145, 0]
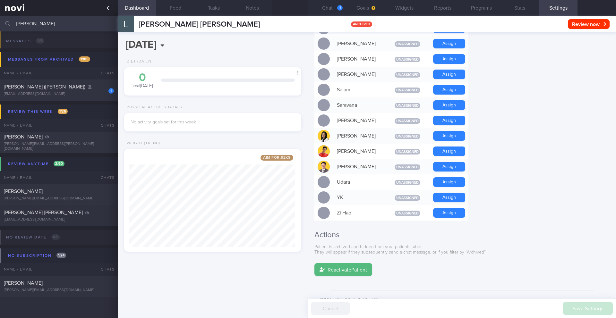
click at [107, 11] on icon at bounding box center [110, 7] width 7 height 7
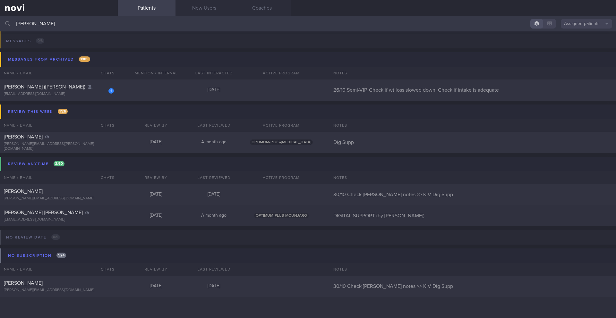
click at [590, 25] on button "Assigned patients" at bounding box center [586, 24] width 51 height 10
click at [581, 54] on button "Archived patients" at bounding box center [586, 54] width 51 height 10
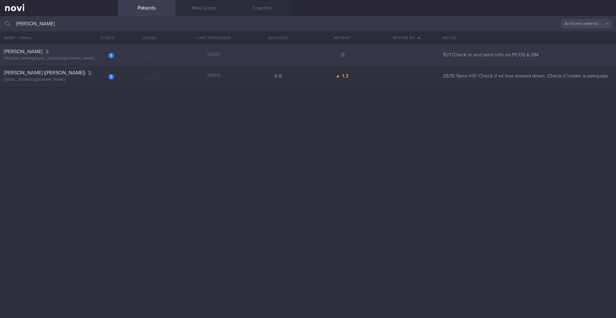
click at [70, 56] on div "1 [PERSON_NAME] [PERSON_NAME][EMAIL_ADDRESS][DOMAIN_NAME]" at bounding box center [59, 54] width 118 height 13
select select "9"
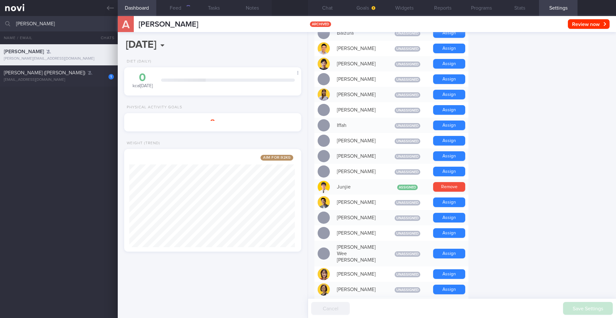
scroll to position [487, 0]
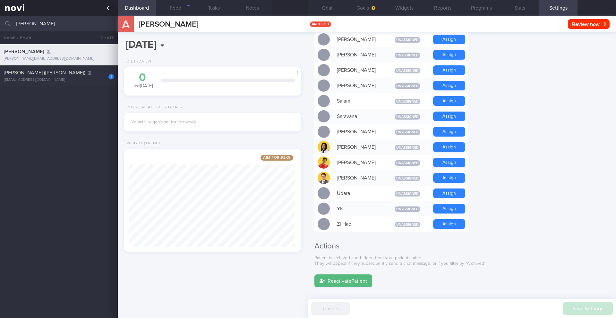
click at [107, 7] on icon at bounding box center [110, 7] width 7 height 7
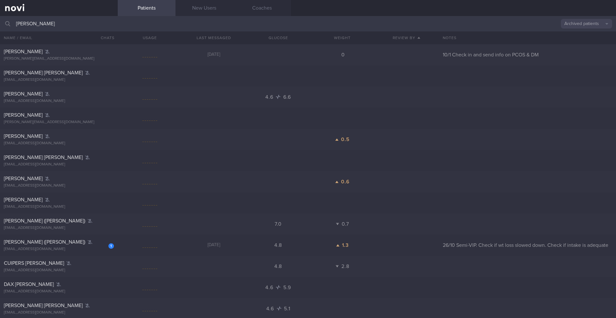
click at [593, 23] on button "Archived patients" at bounding box center [586, 24] width 51 height 10
click at [585, 36] on button "Assigned patients" at bounding box center [586, 35] width 51 height 10
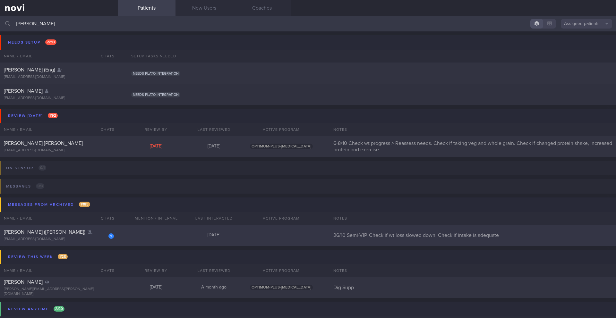
click at [58, 233] on div "[PERSON_NAME] ([PERSON_NAME])" at bounding box center [58, 232] width 108 height 6
select select "9"
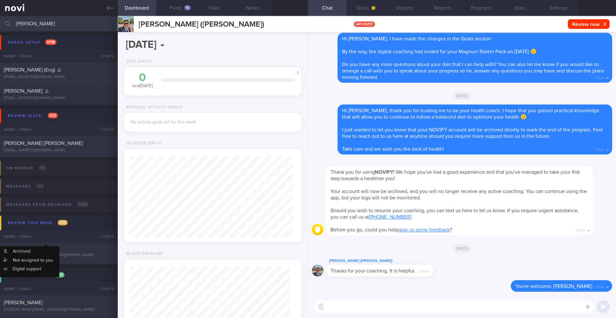
scroll to position [90, 161]
click at [107, 9] on icon at bounding box center [110, 7] width 7 height 7
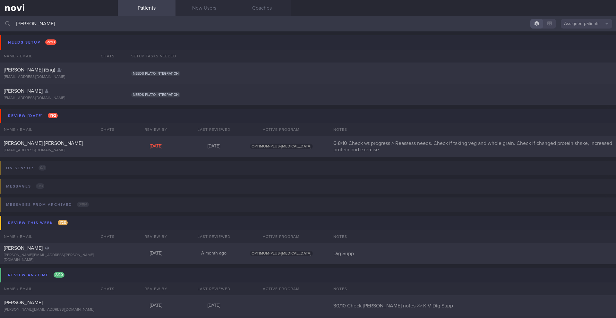
click at [48, 19] on input "[PERSON_NAME]" at bounding box center [308, 23] width 616 height 15
click at [47, 19] on input "[PERSON_NAME]" at bounding box center [308, 23] width 616 height 15
click at [46, 20] on input "[PERSON_NAME]" at bounding box center [308, 23] width 616 height 15
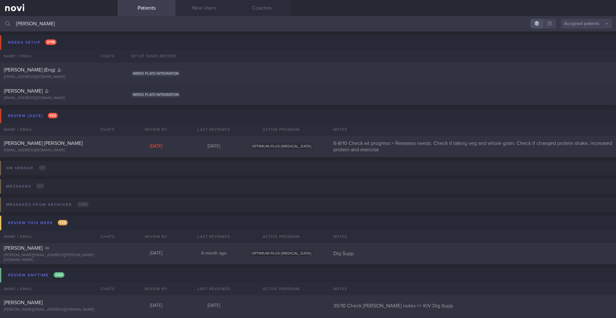
click at [46, 20] on input "[PERSON_NAME]" at bounding box center [308, 23] width 616 height 15
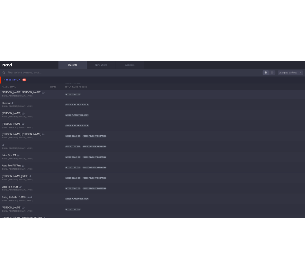
scroll to position [937, 0]
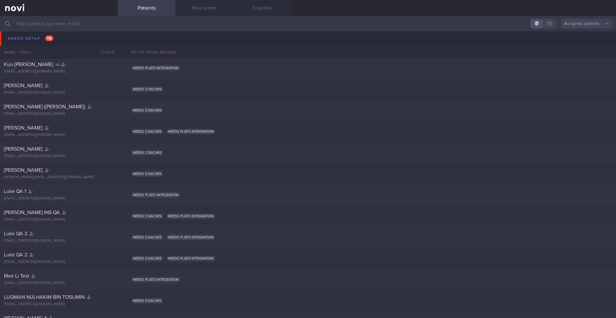
drag, startPoint x: 209, startPoint y: 58, endPoint x: 208, endPoint y: 47, distance: 11.3
click at [217, 16] on div "Patients New Users Coaches Assigned patients Assigned patients All active patie…" at bounding box center [308, 167] width 616 height 302
click at [42, 27] on input "text" at bounding box center [308, 23] width 616 height 15
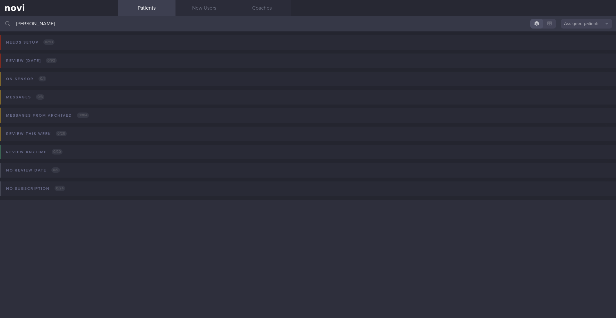
click at [84, 26] on input "[PERSON_NAME]" at bounding box center [308, 23] width 616 height 15
type input "[PERSON_NAME]"
click at [577, 25] on button "Assigned patients" at bounding box center [586, 24] width 51 height 10
click at [579, 56] on button "Archived patients" at bounding box center [586, 54] width 51 height 10
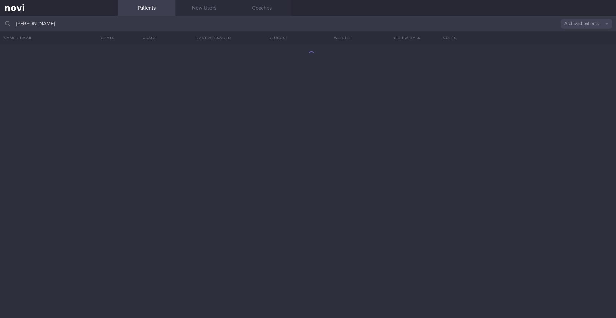
click at [577, 24] on button "Archived patients" at bounding box center [586, 24] width 51 height 10
click at [574, 46] on button "All active patients" at bounding box center [586, 44] width 51 height 10
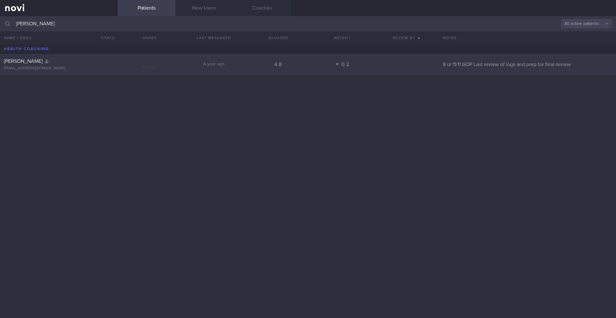
click at [238, 69] on div "[PERSON_NAME] [EMAIL_ADDRESS][DOMAIN_NAME] A year ago 4.8 0.2 8 or 11/11 GOP La…" at bounding box center [308, 64] width 616 height 21
select select "9"
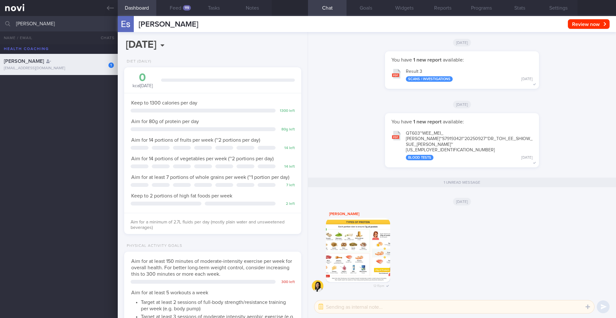
scroll to position [82, 164]
click at [551, 5] on button "Settings" at bounding box center [558, 8] width 39 height 16
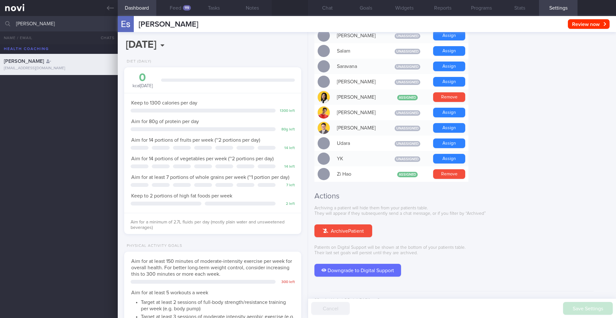
scroll to position [526, 0]
